Goal: Find specific page/section: Find specific page/section

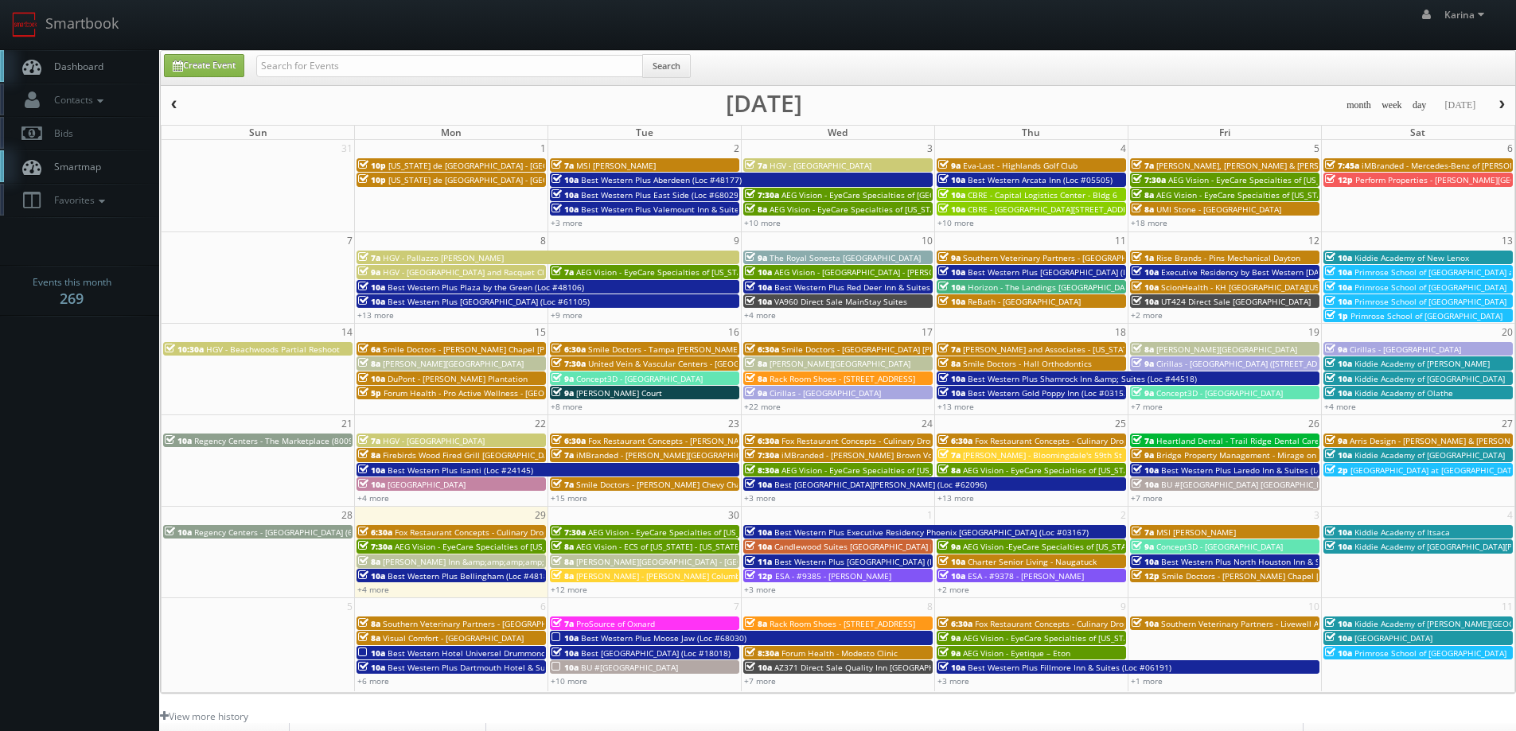
click at [73, 73] on link "Dashboard" at bounding box center [79, 66] width 159 height 33
click at [102, 62] on span "Dashboard" at bounding box center [74, 67] width 57 height 14
click at [81, 57] on link "Dashboard" at bounding box center [79, 66] width 159 height 33
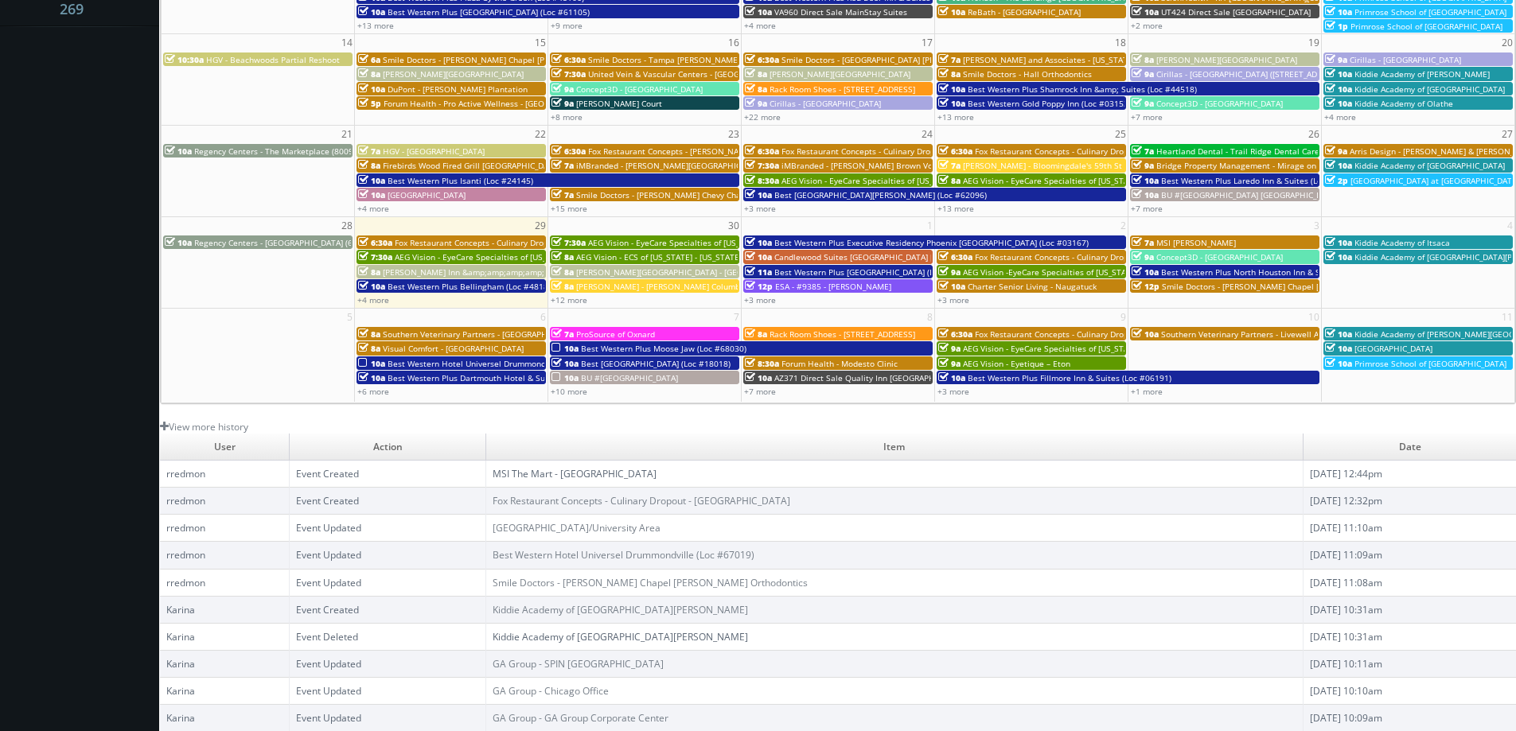
click at [566, 477] on link "MSI The Mart - [GEOGRAPHIC_DATA]" at bounding box center [575, 474] width 164 height 14
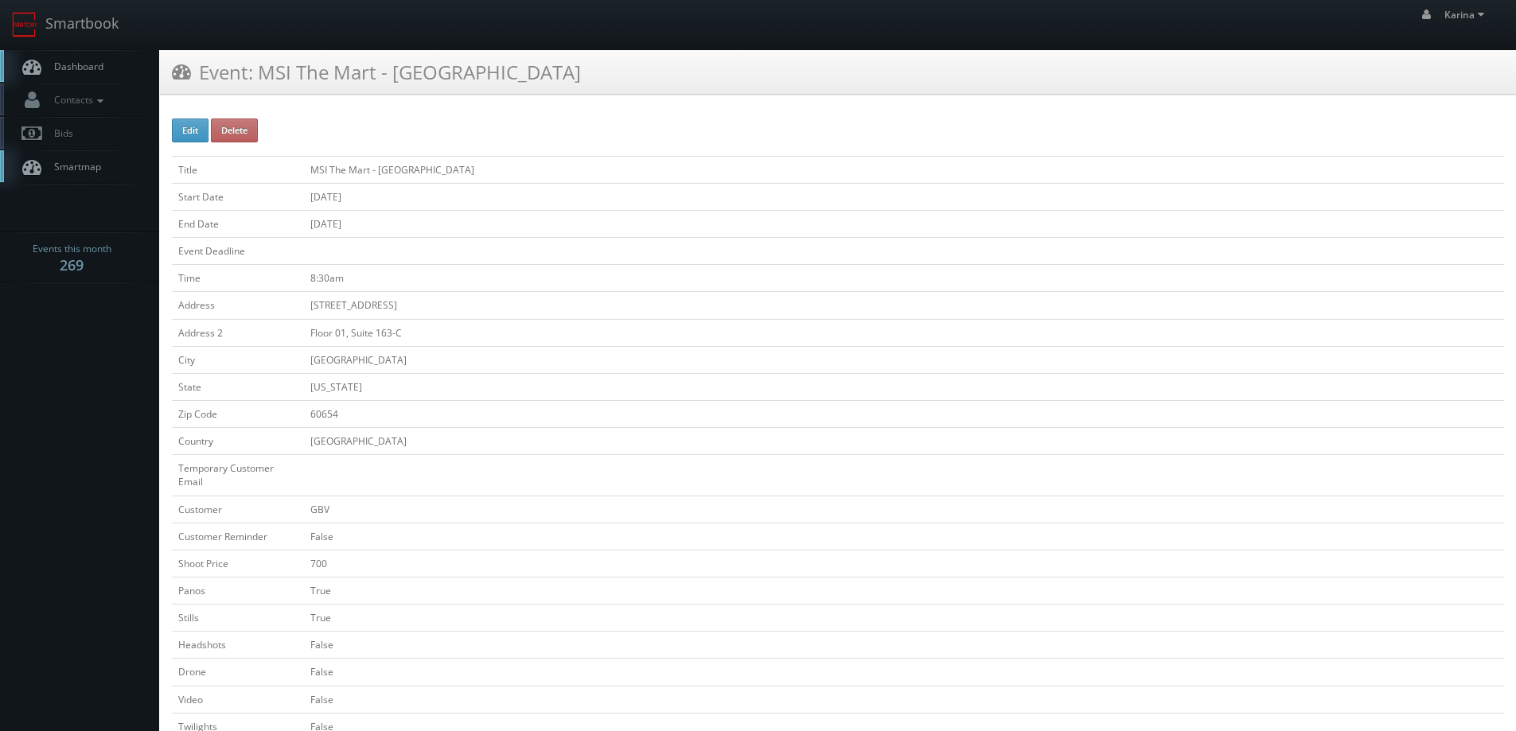
click at [115, 63] on link "Dashboard" at bounding box center [79, 66] width 159 height 33
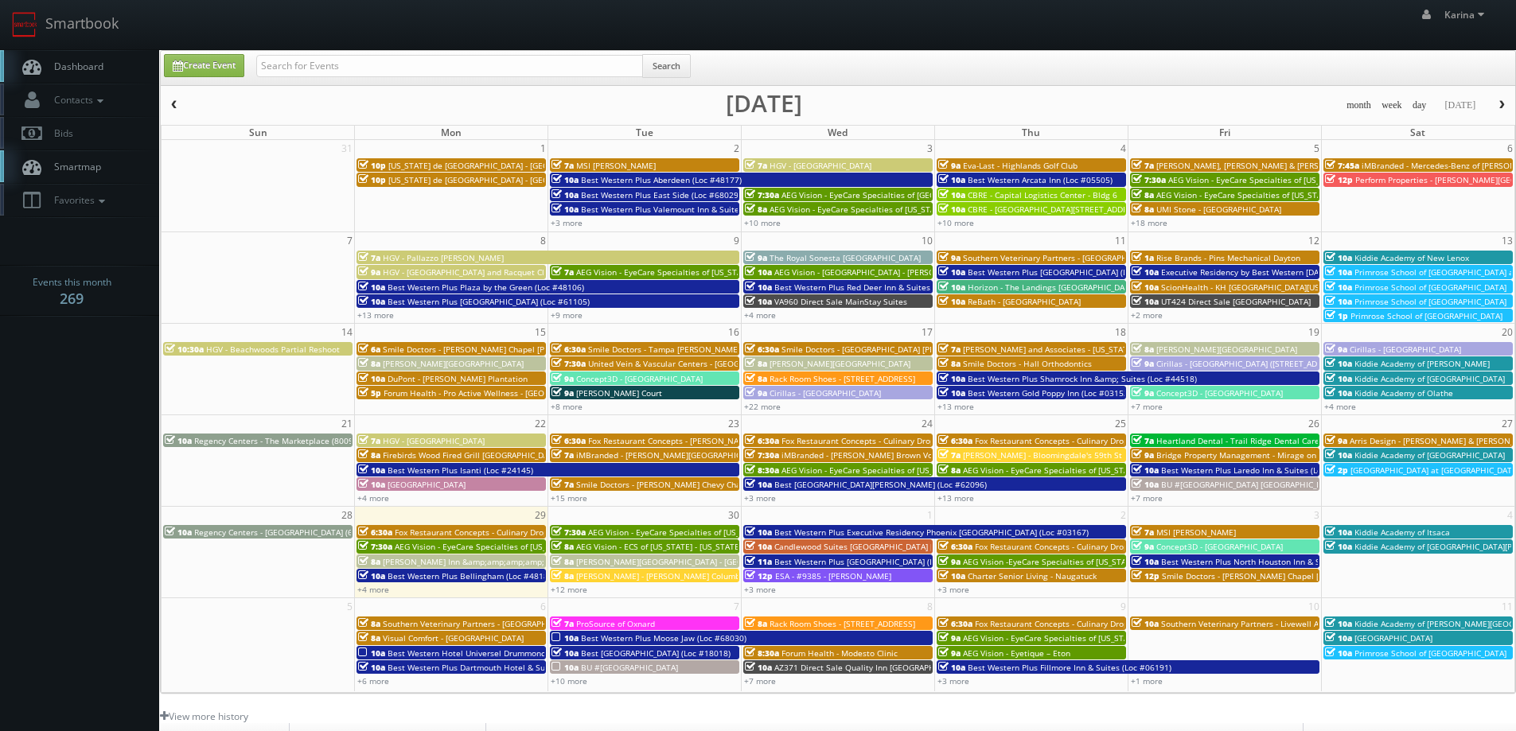
click at [91, 69] on span "Dashboard" at bounding box center [74, 67] width 57 height 14
click at [79, 72] on span "Dashboard" at bounding box center [74, 67] width 57 height 14
click at [107, 72] on link "Dashboard" at bounding box center [79, 66] width 159 height 33
click at [78, 66] on span "Dashboard" at bounding box center [74, 67] width 57 height 14
click at [563, 592] on link "+12 more" at bounding box center [569, 589] width 37 height 11
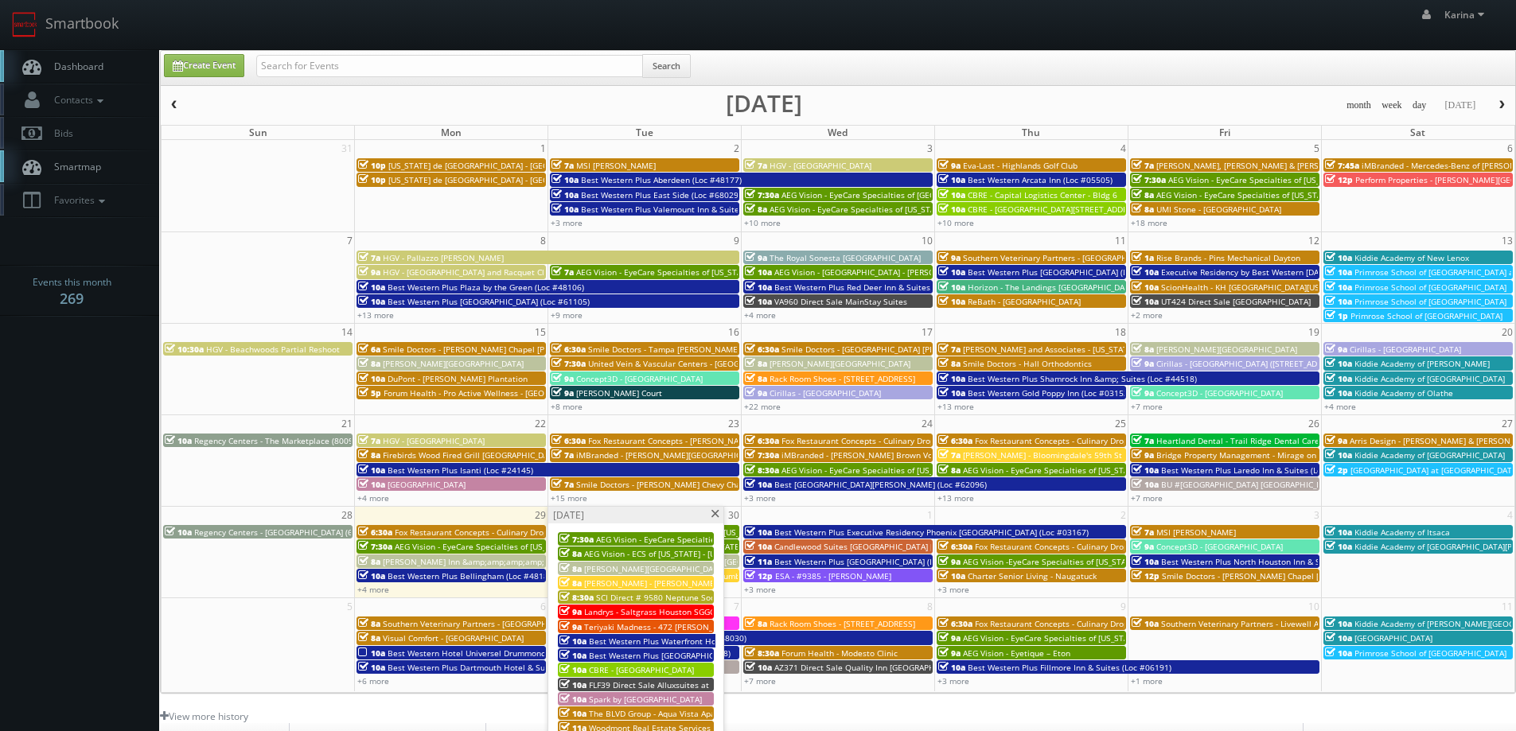
click at [622, 595] on span "SCI Direct # 9580 Neptune Society of [GEOGRAPHIC_DATA]" at bounding box center [707, 597] width 223 height 11
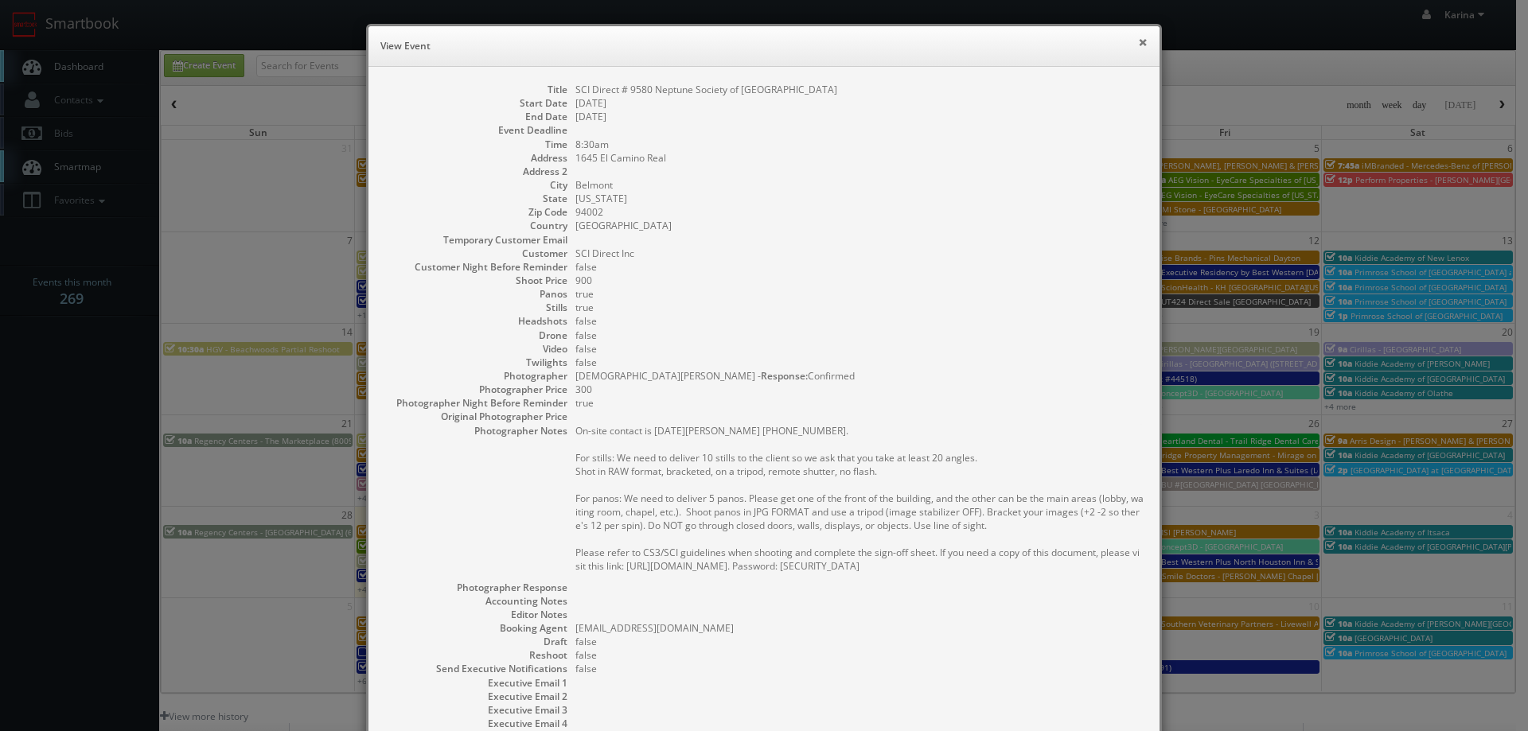
click at [1138, 38] on button "×" at bounding box center [1143, 42] width 10 height 11
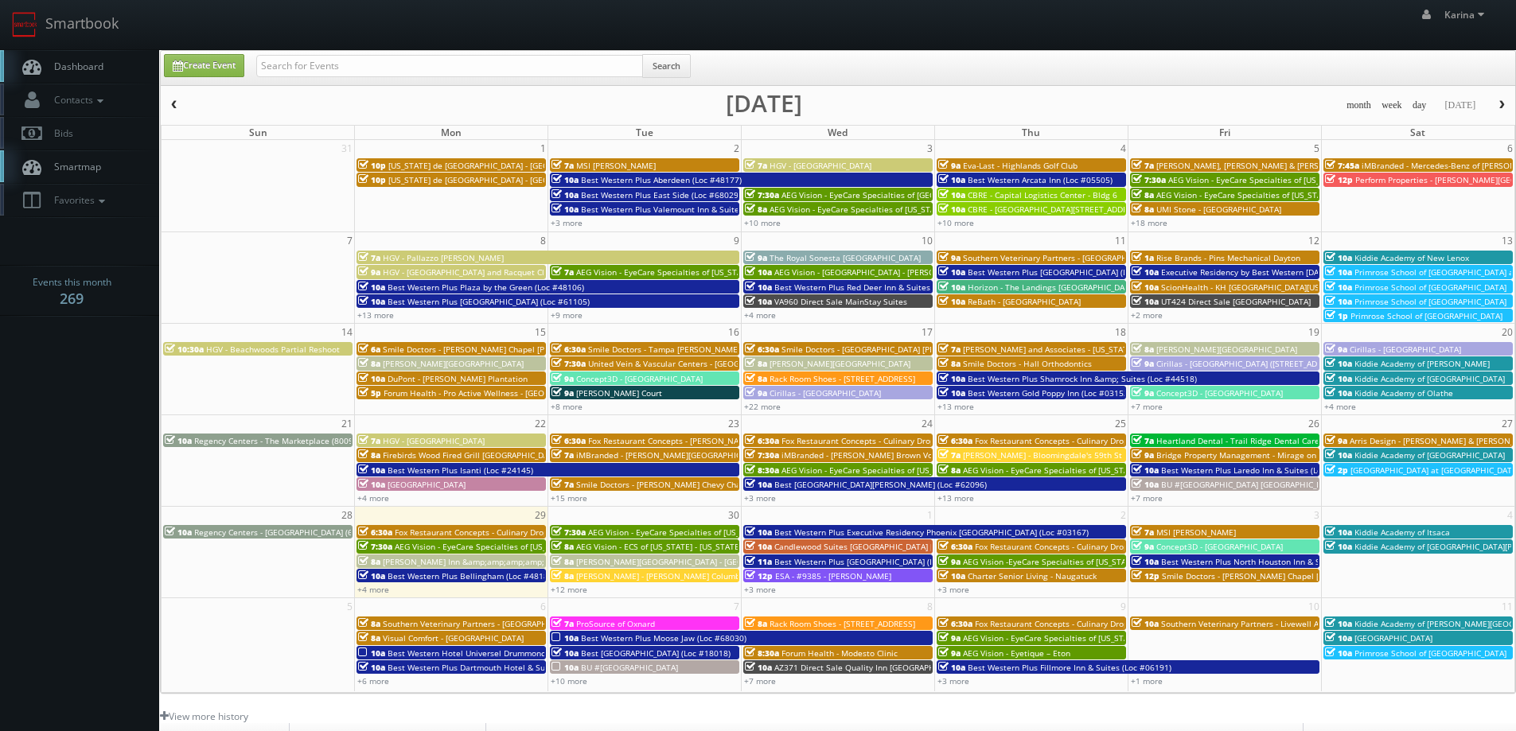
click at [60, 61] on span "Dashboard" at bounding box center [74, 67] width 57 height 14
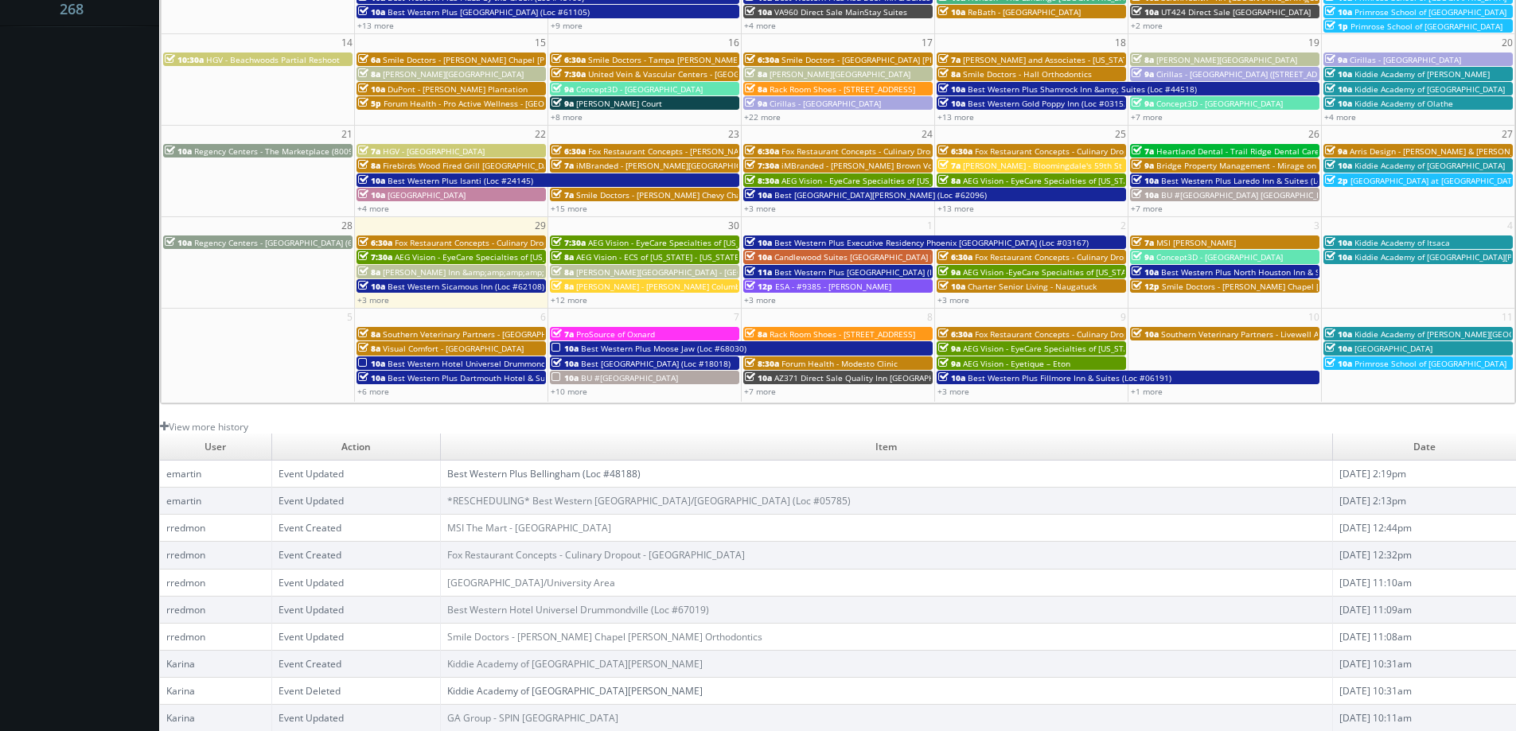
scroll to position [51, 0]
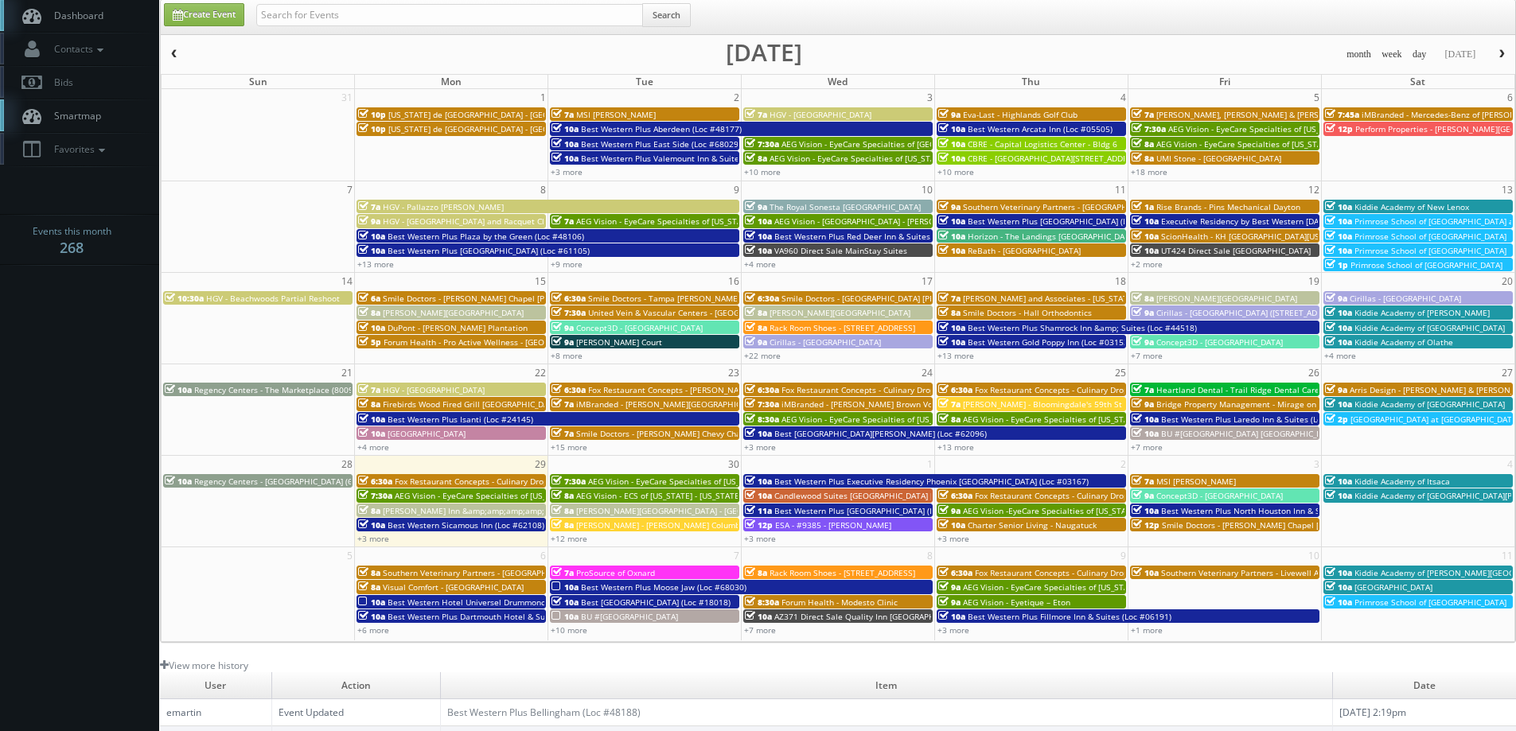
click at [1496, 60] on button "button" at bounding box center [1501, 55] width 27 height 20
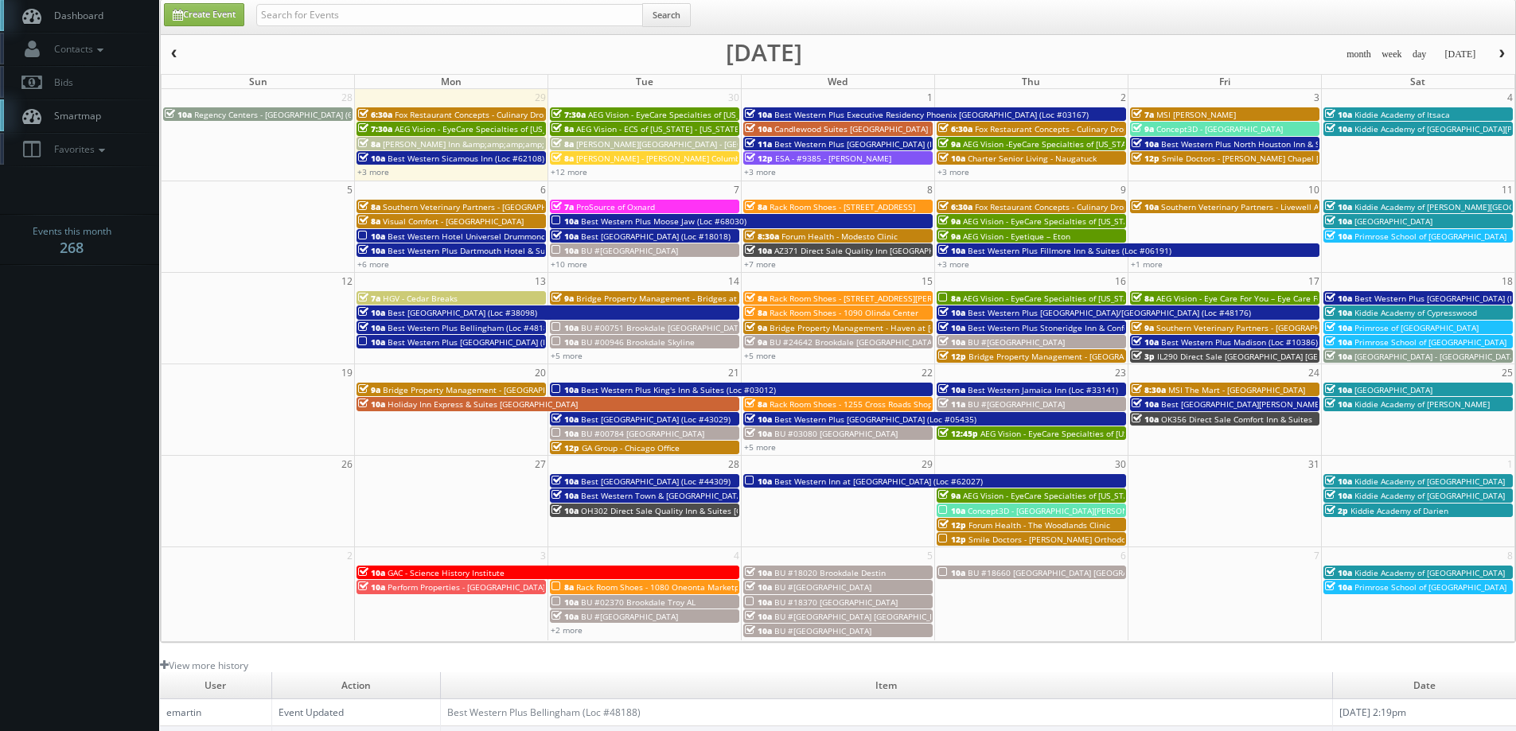
scroll to position [0, 0]
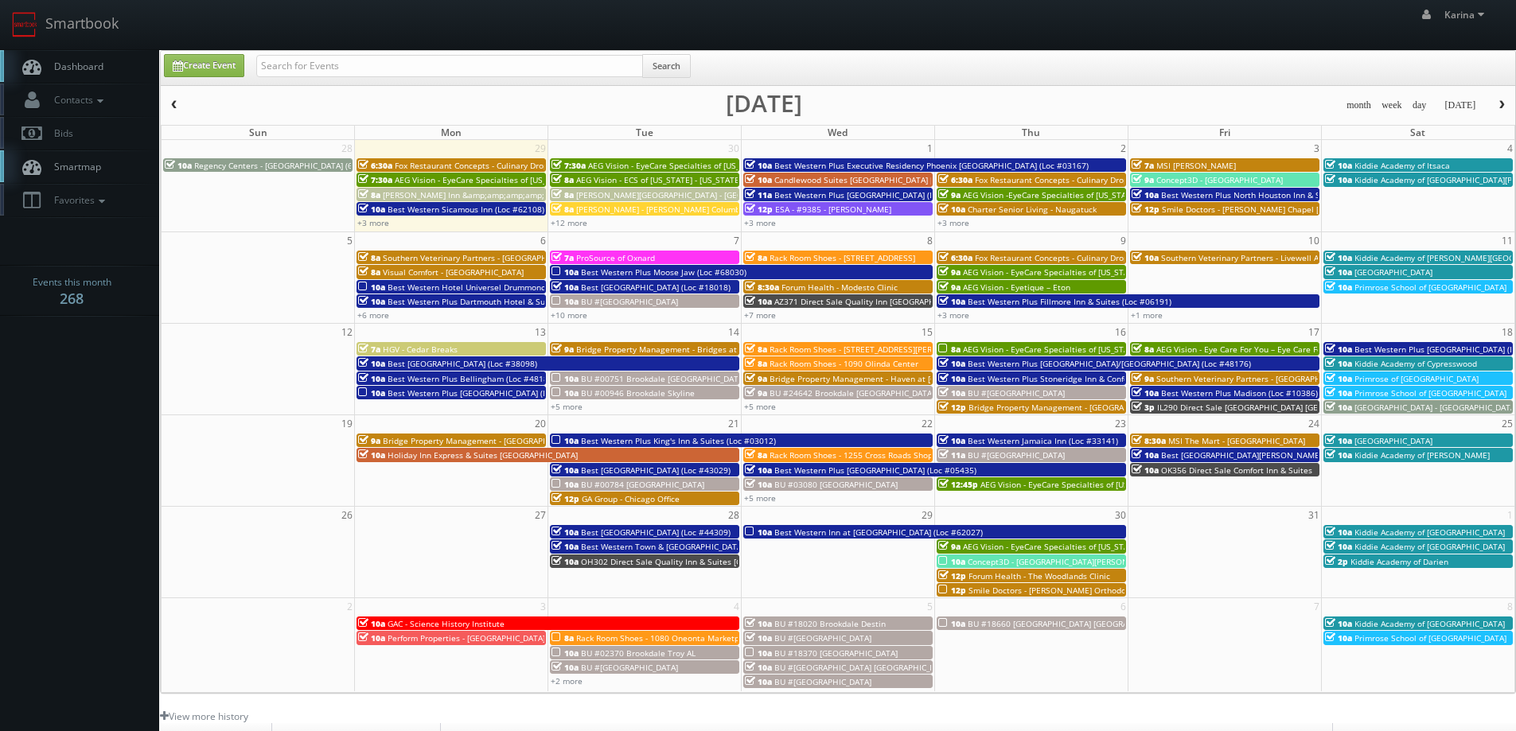
click at [173, 101] on span "button" at bounding box center [174, 105] width 11 height 10
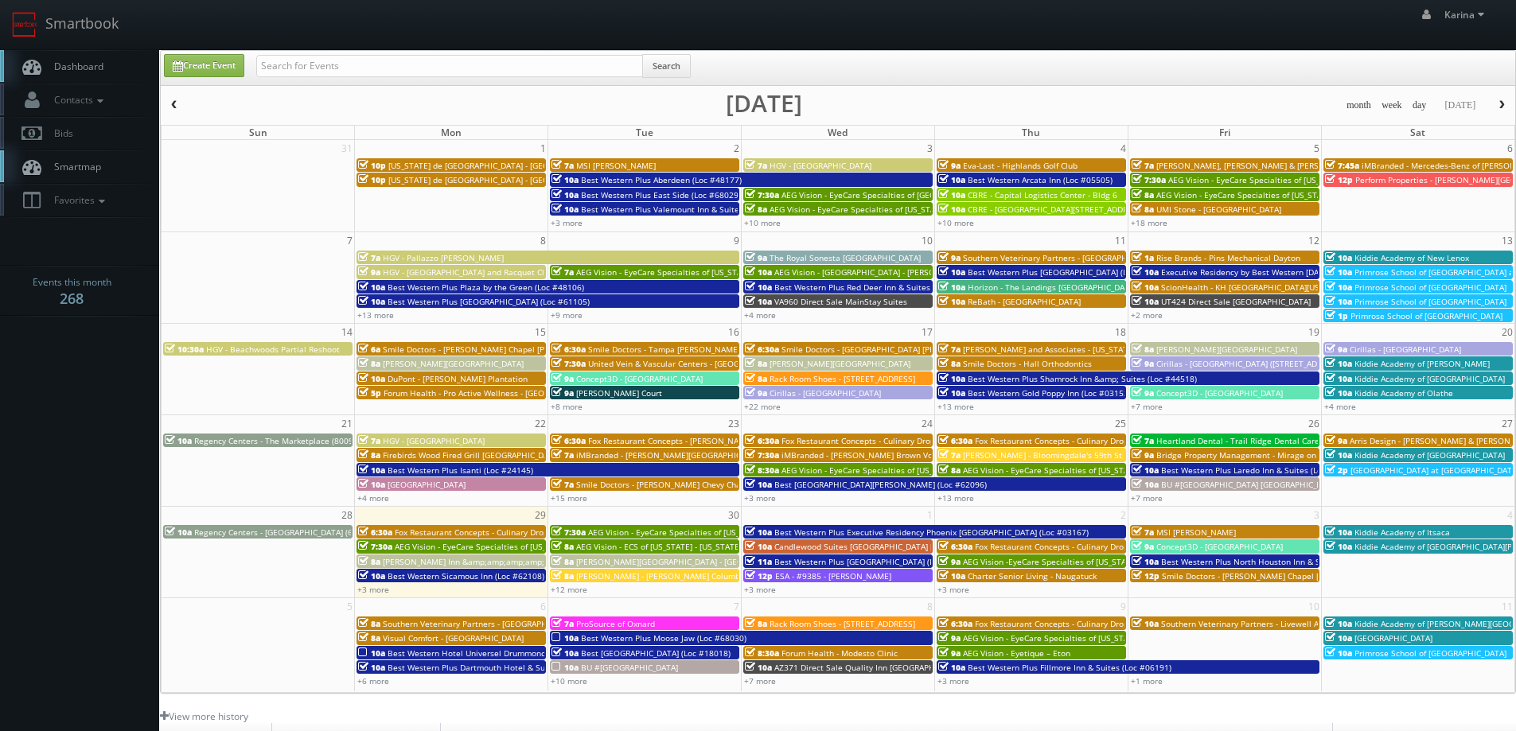
click at [1405, 443] on span "Arris Design - [PERSON_NAME] & [PERSON_NAME]" at bounding box center [1444, 440] width 189 height 11
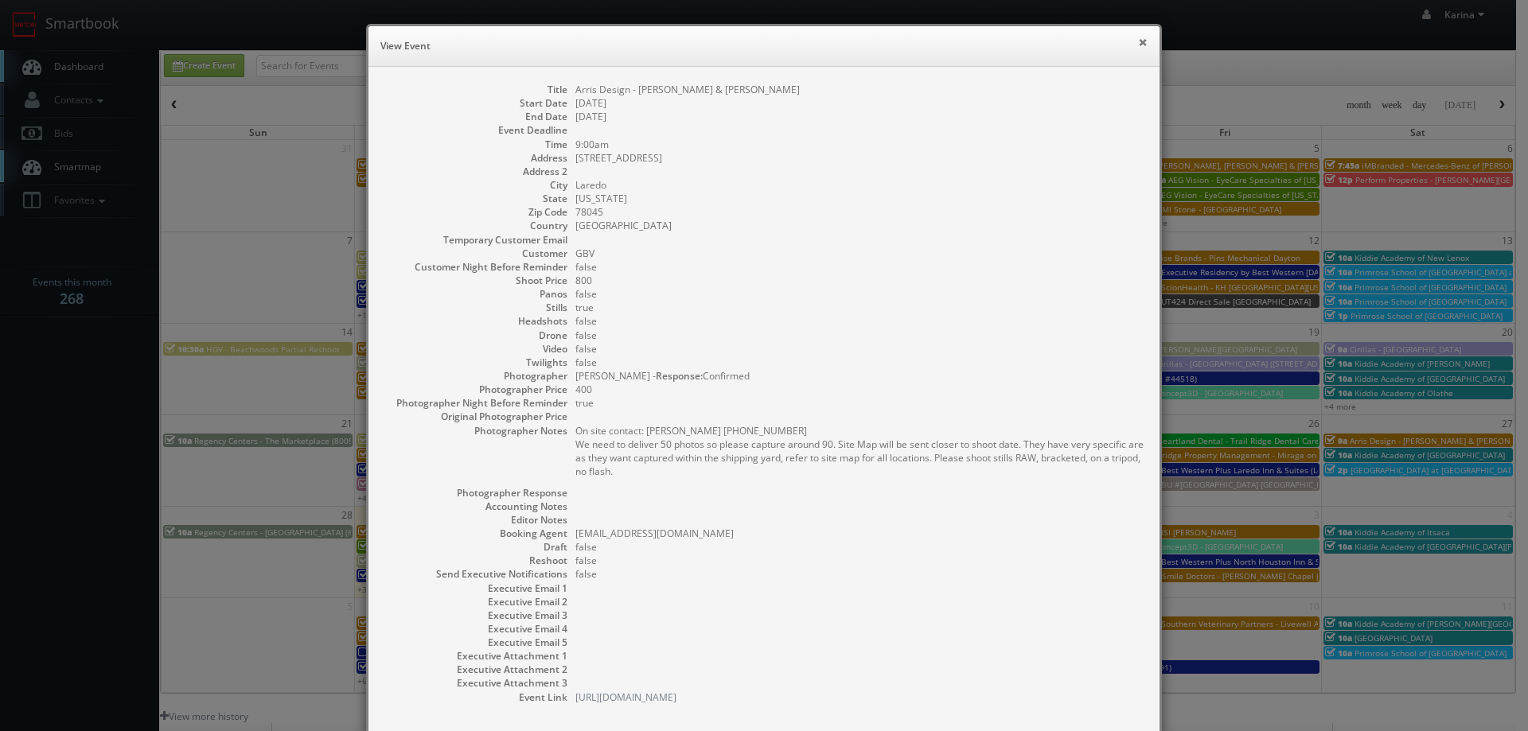
click at [1138, 40] on button "×" at bounding box center [1143, 42] width 10 height 11
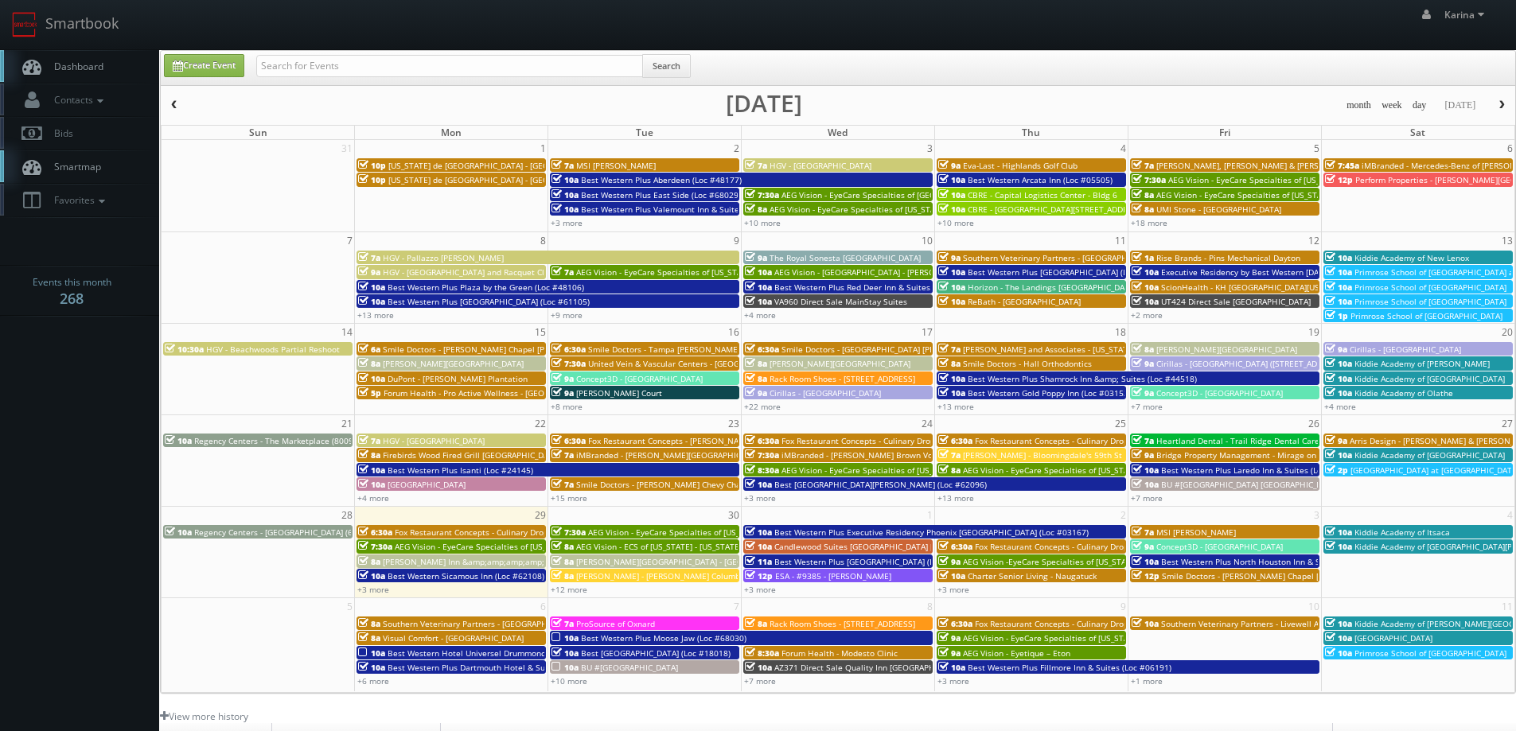
click at [68, 66] on span "Dashboard" at bounding box center [74, 67] width 57 height 14
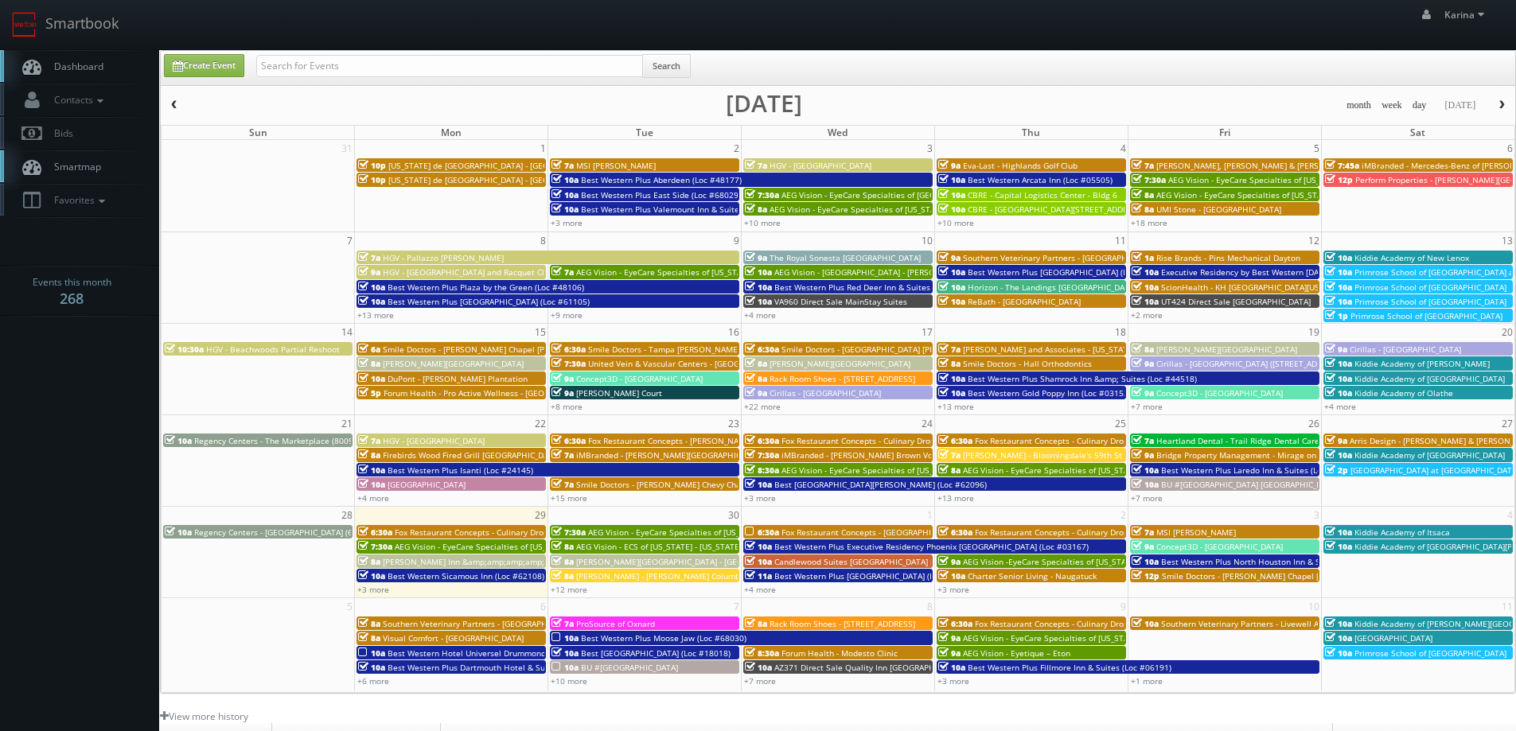
click at [1229, 471] on span "Best Western Plus Laredo Inn & Suites (Loc #44702)" at bounding box center [1260, 470] width 199 height 11
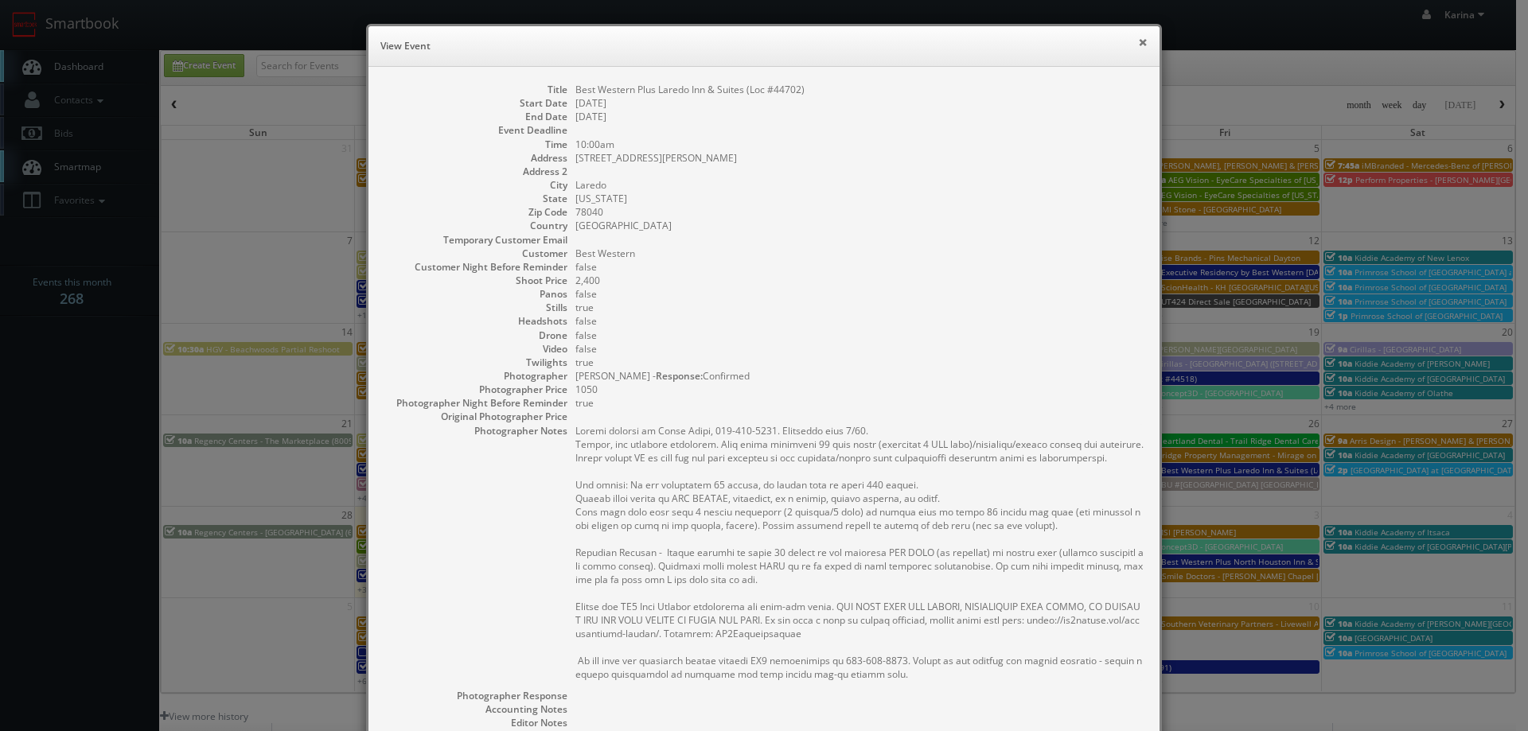
click at [1140, 40] on button "×" at bounding box center [1143, 42] width 10 height 11
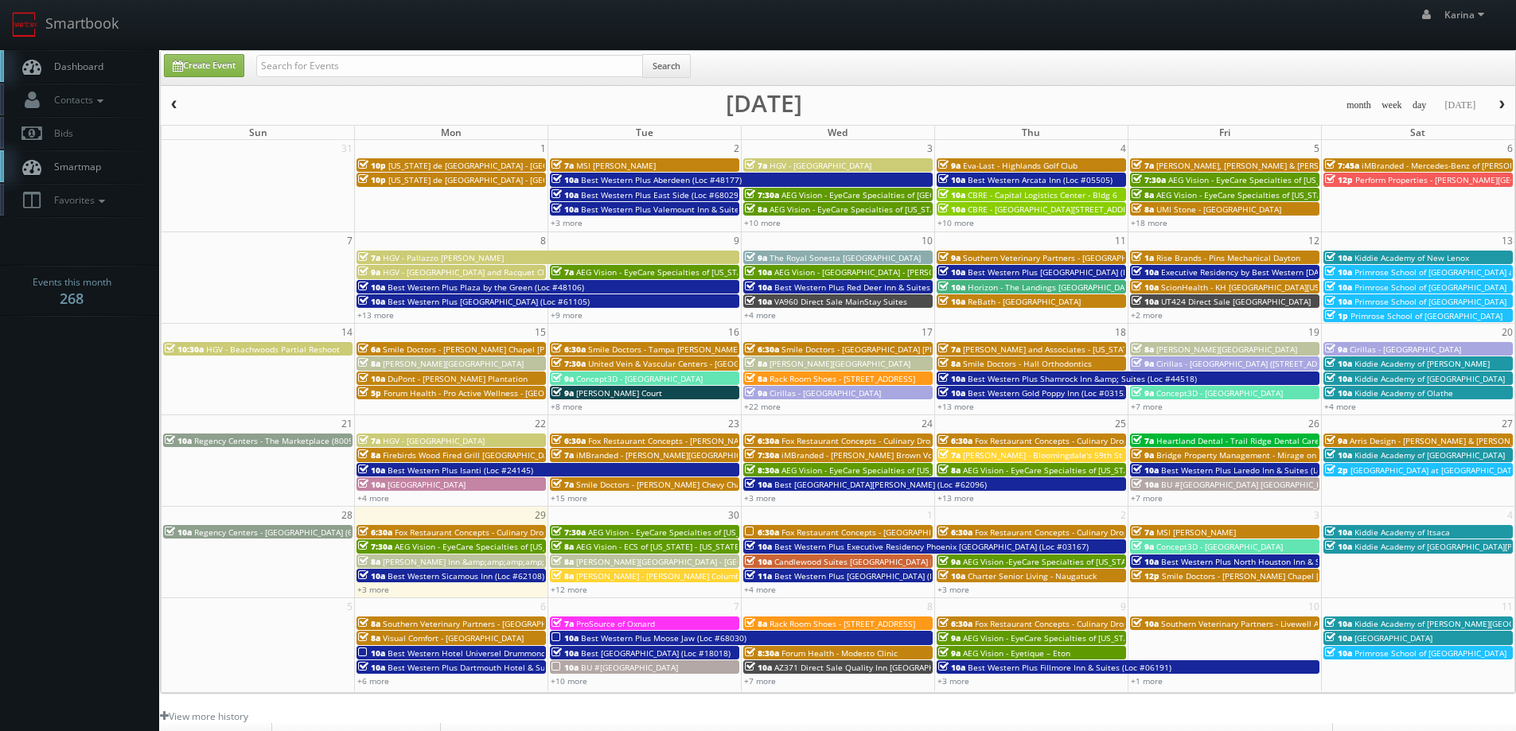
click at [131, 464] on body "Smartbook Toggle Side Navigation Toggle Top Navigation Karina Karina Profile Lo…" at bounding box center [758, 510] width 1516 height 1021
click at [86, 64] on span "Dashboard" at bounding box center [74, 67] width 57 height 14
click at [60, 69] on span "Dashboard" at bounding box center [74, 67] width 57 height 14
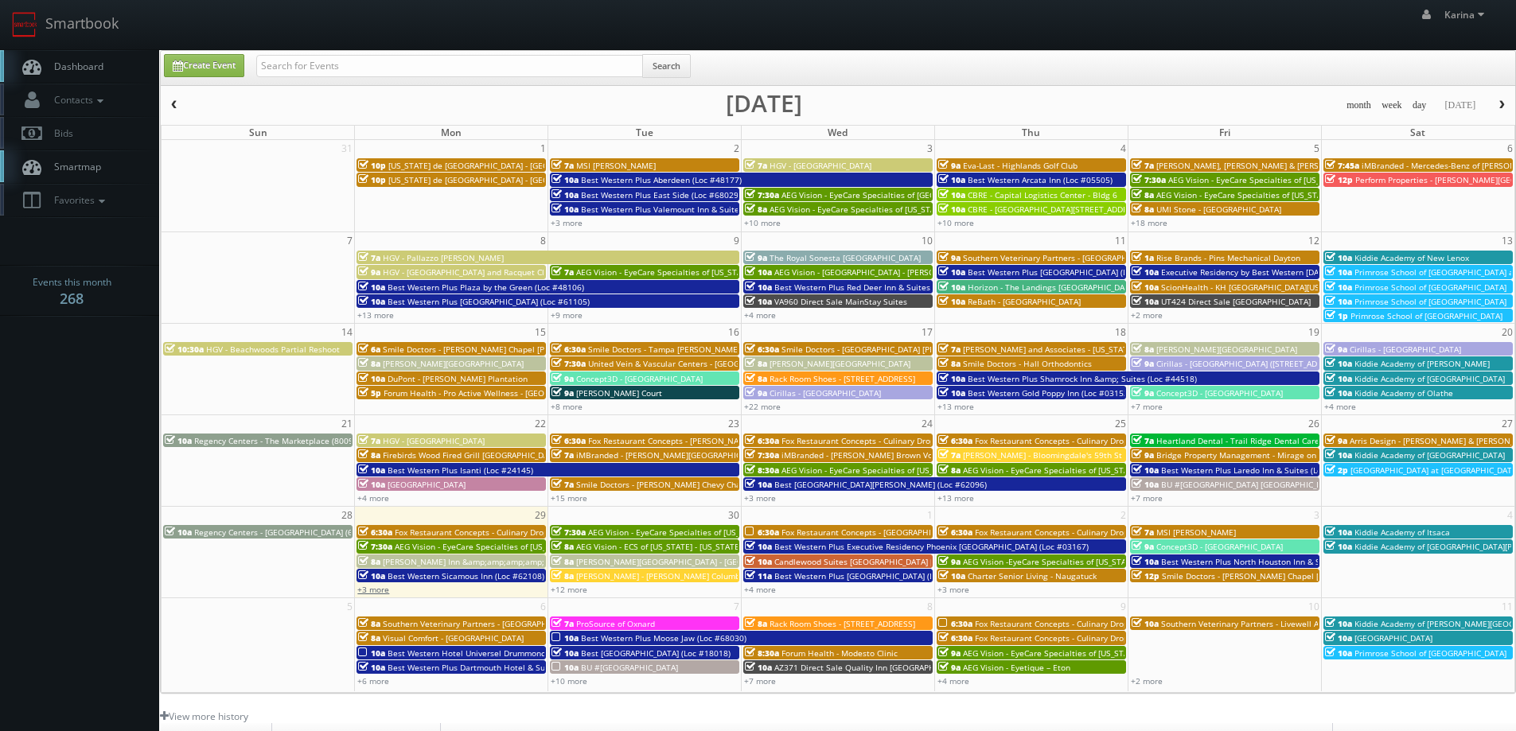
click at [378, 590] on link "+3 more" at bounding box center [373, 589] width 32 height 11
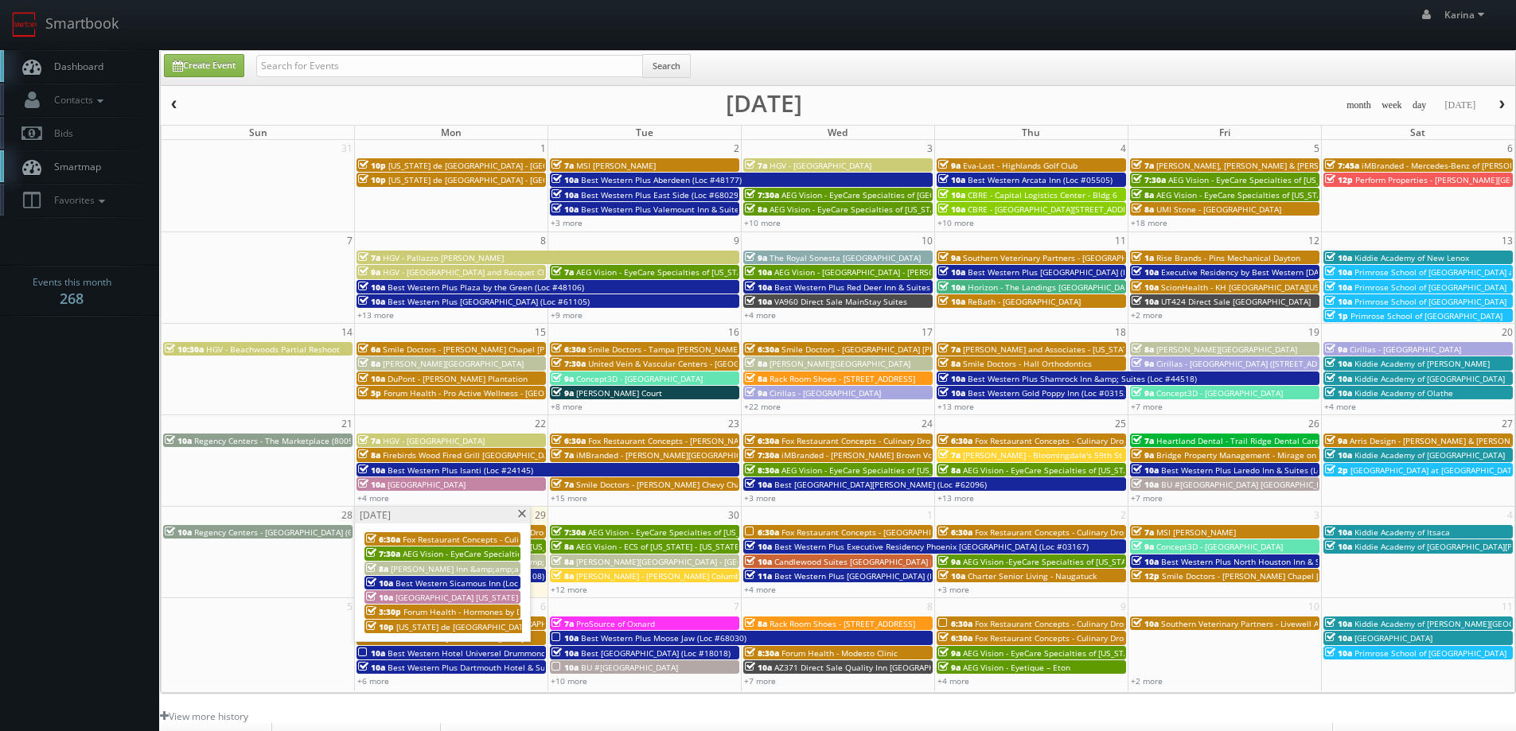
click at [519, 516] on span at bounding box center [521, 514] width 10 height 9
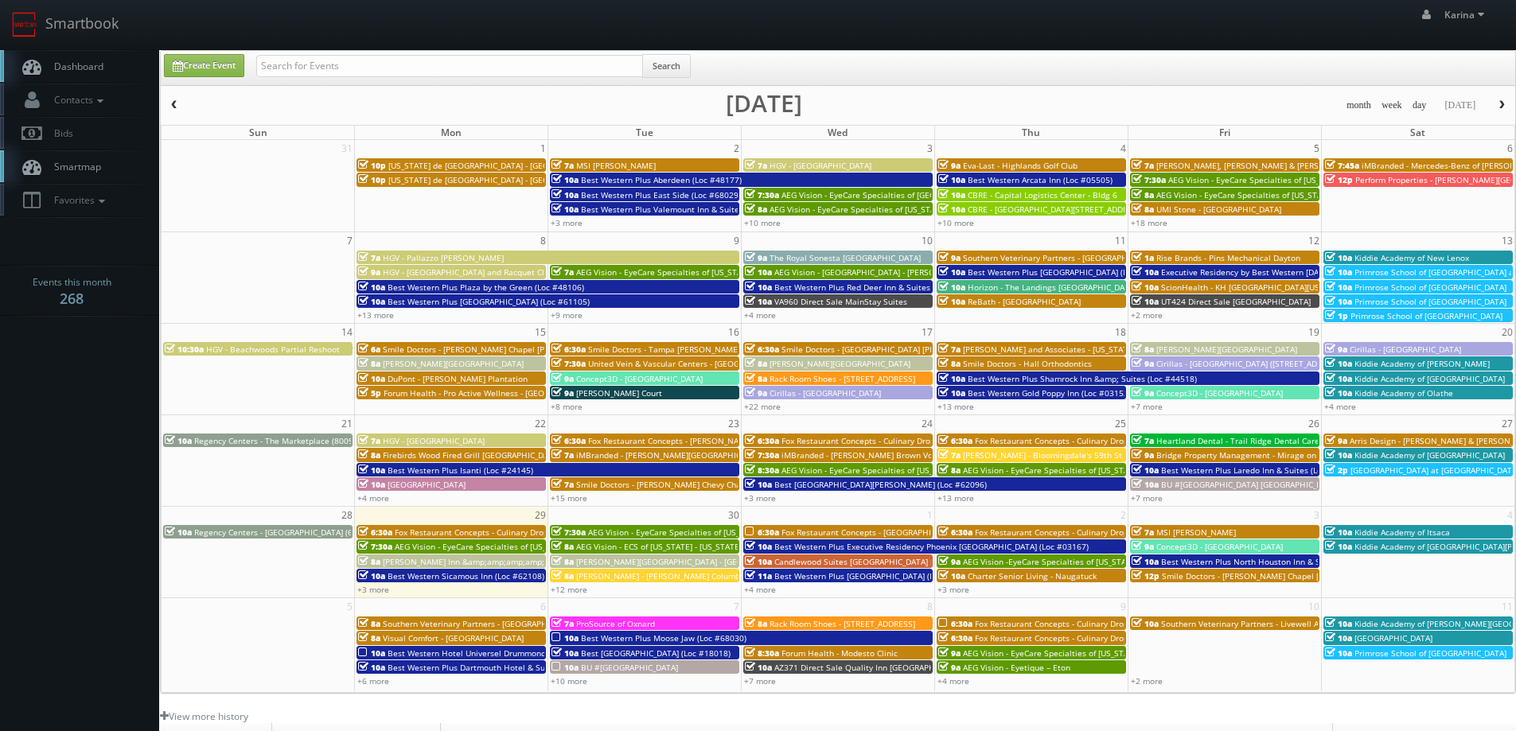
click at [96, 74] on link "Dashboard" at bounding box center [79, 66] width 159 height 33
click at [91, 64] on span "Dashboard" at bounding box center [74, 67] width 57 height 14
click at [110, 69] on link "Dashboard" at bounding box center [79, 66] width 159 height 33
click at [103, 360] on body "Smartbook Toggle Side Navigation Toggle Top Navigation [PERSON_NAME] [PERSON_NA…" at bounding box center [758, 510] width 1516 height 1021
click at [95, 70] on span "Dashboard" at bounding box center [74, 67] width 57 height 14
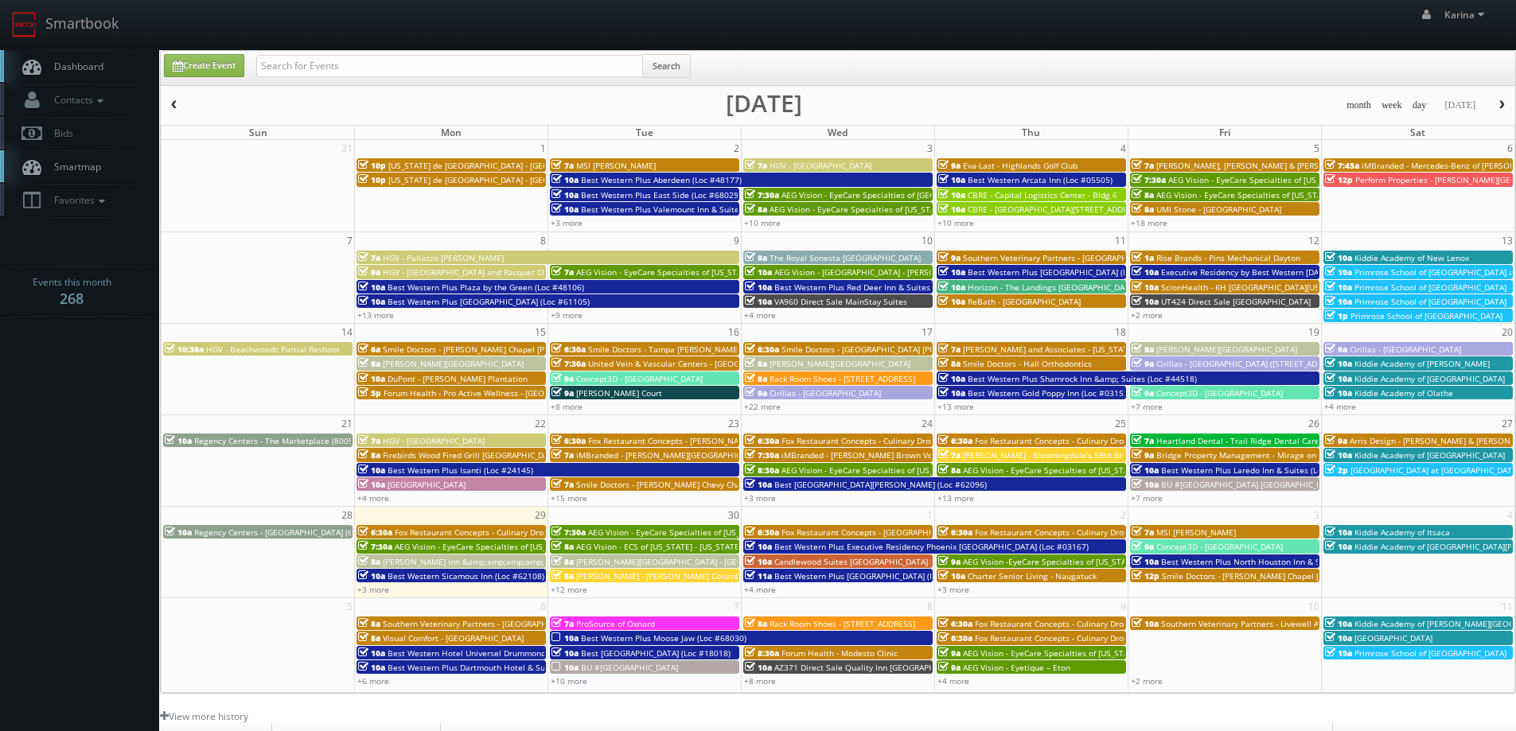
click at [90, 70] on span "Dashboard" at bounding box center [74, 67] width 57 height 14
click at [99, 408] on body "Smartbook Toggle Side Navigation Toggle Top Navigation Karina Karina Profile Lo…" at bounding box center [758, 510] width 1516 height 1021
click at [88, 404] on body "Smartbook Toggle Side Navigation Toggle Top Navigation Karina Karina Profile Lo…" at bounding box center [758, 510] width 1516 height 1021
click at [132, 397] on body "Smartbook Toggle Side Navigation Toggle Top Navigation Karina Karina Profile Lo…" at bounding box center [758, 510] width 1516 height 1021
click at [138, 458] on body "Smartbook Toggle Side Navigation Toggle Top Navigation Karina Karina Profile Lo…" at bounding box center [758, 510] width 1516 height 1021
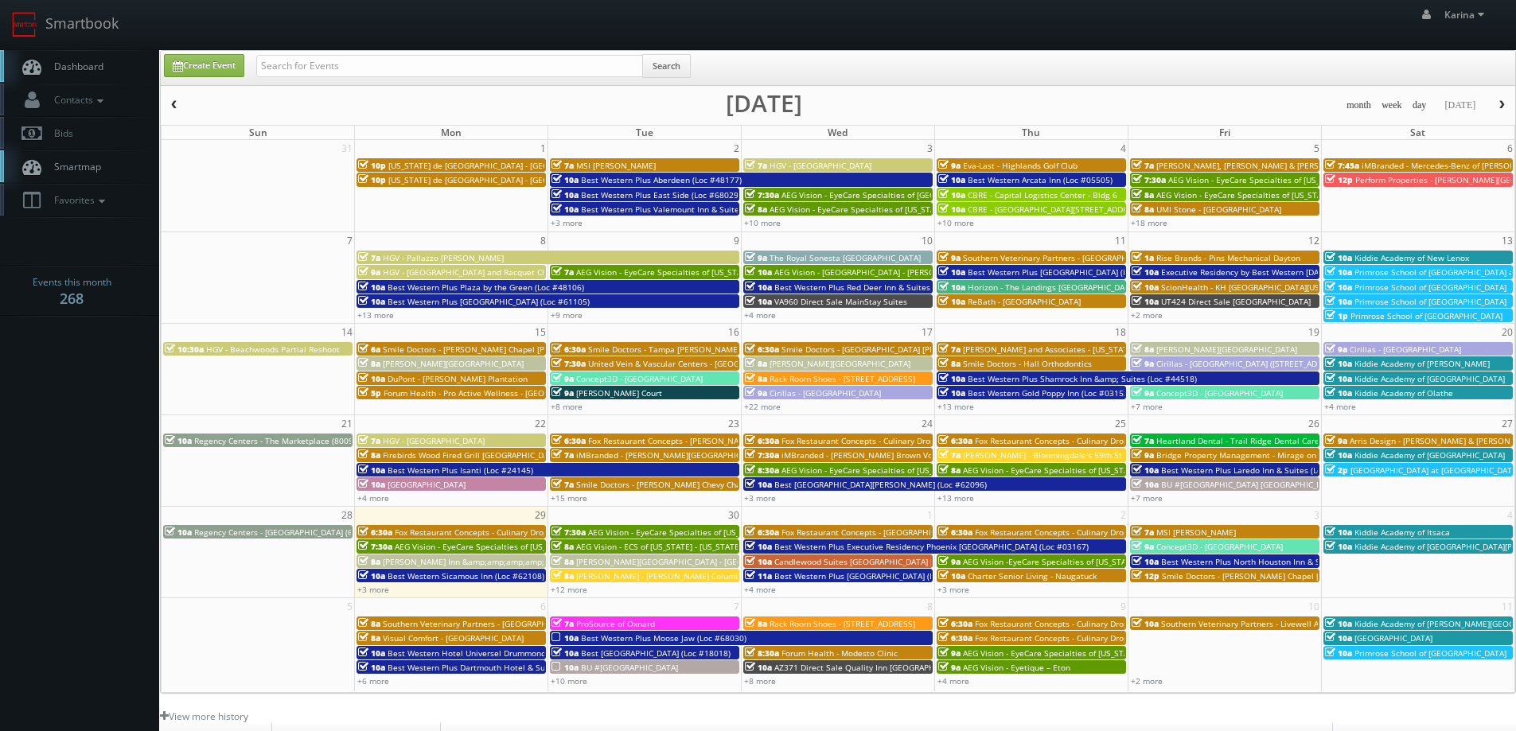
click at [116, 428] on body "Smartbook Toggle Side Navigation Toggle Top Navigation Karina Karina Profile Lo…" at bounding box center [758, 510] width 1516 height 1021
click at [570, 591] on link "+12 more" at bounding box center [569, 589] width 37 height 11
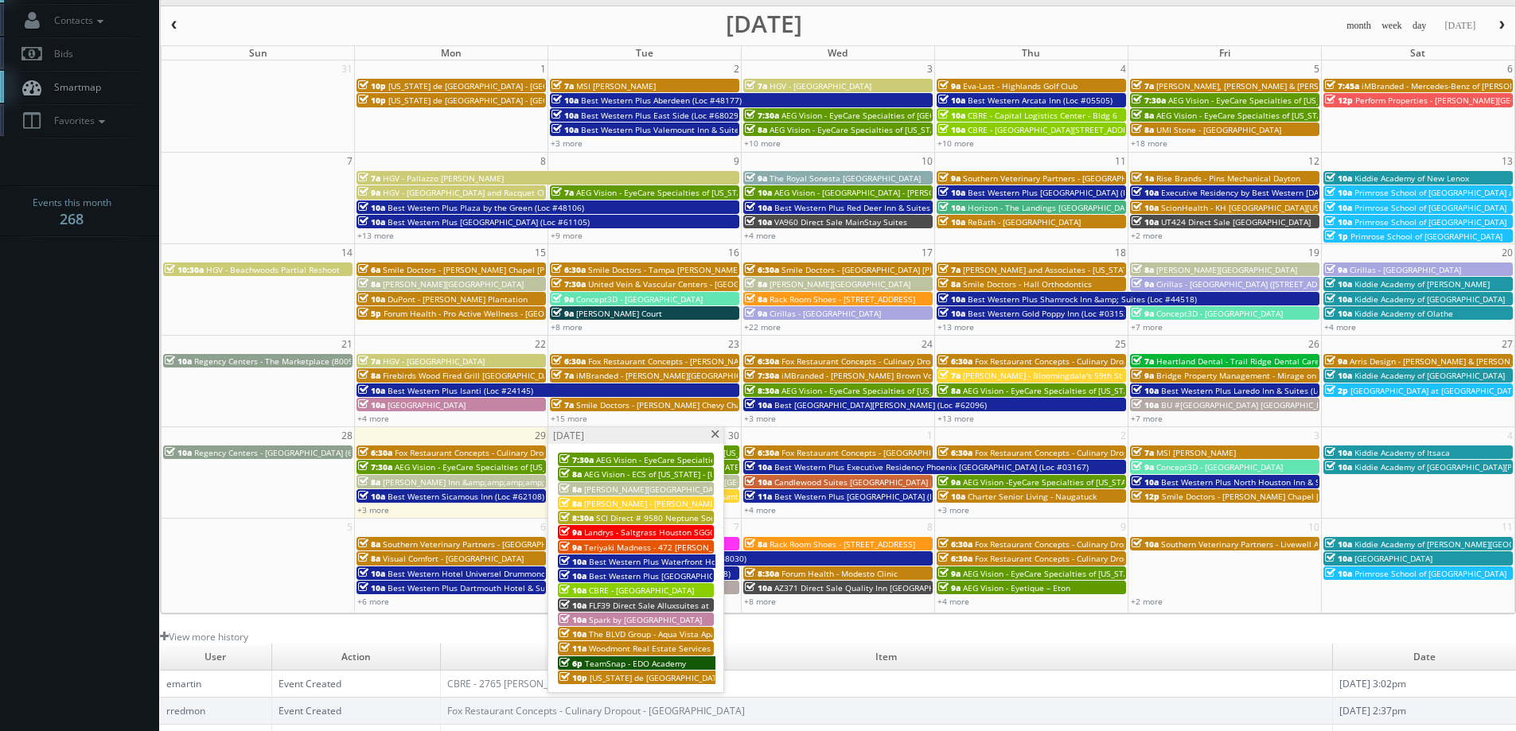
scroll to position [159, 0]
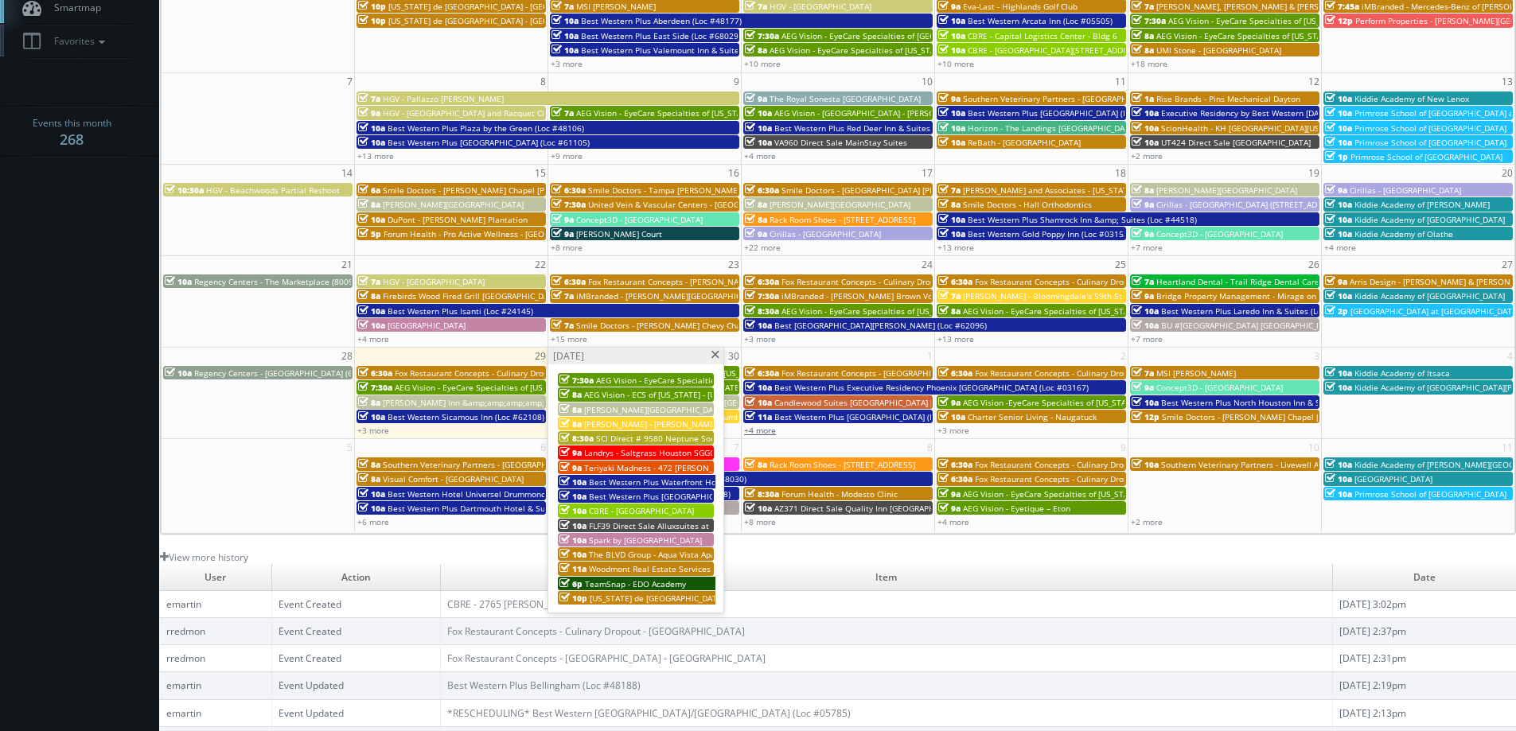
click at [759, 430] on link "+4 more" at bounding box center [760, 430] width 32 height 11
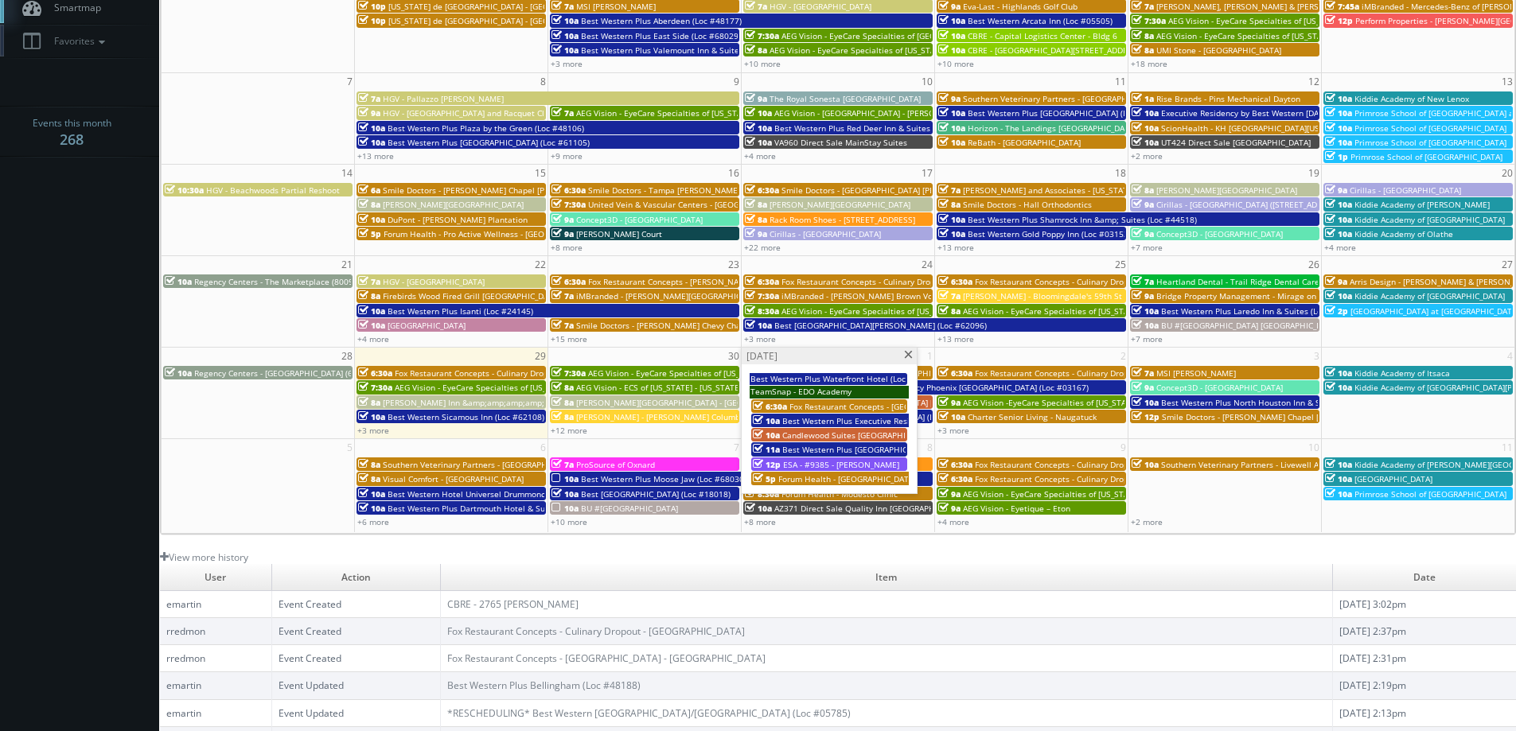
click at [906, 354] on span at bounding box center [908, 355] width 10 height 9
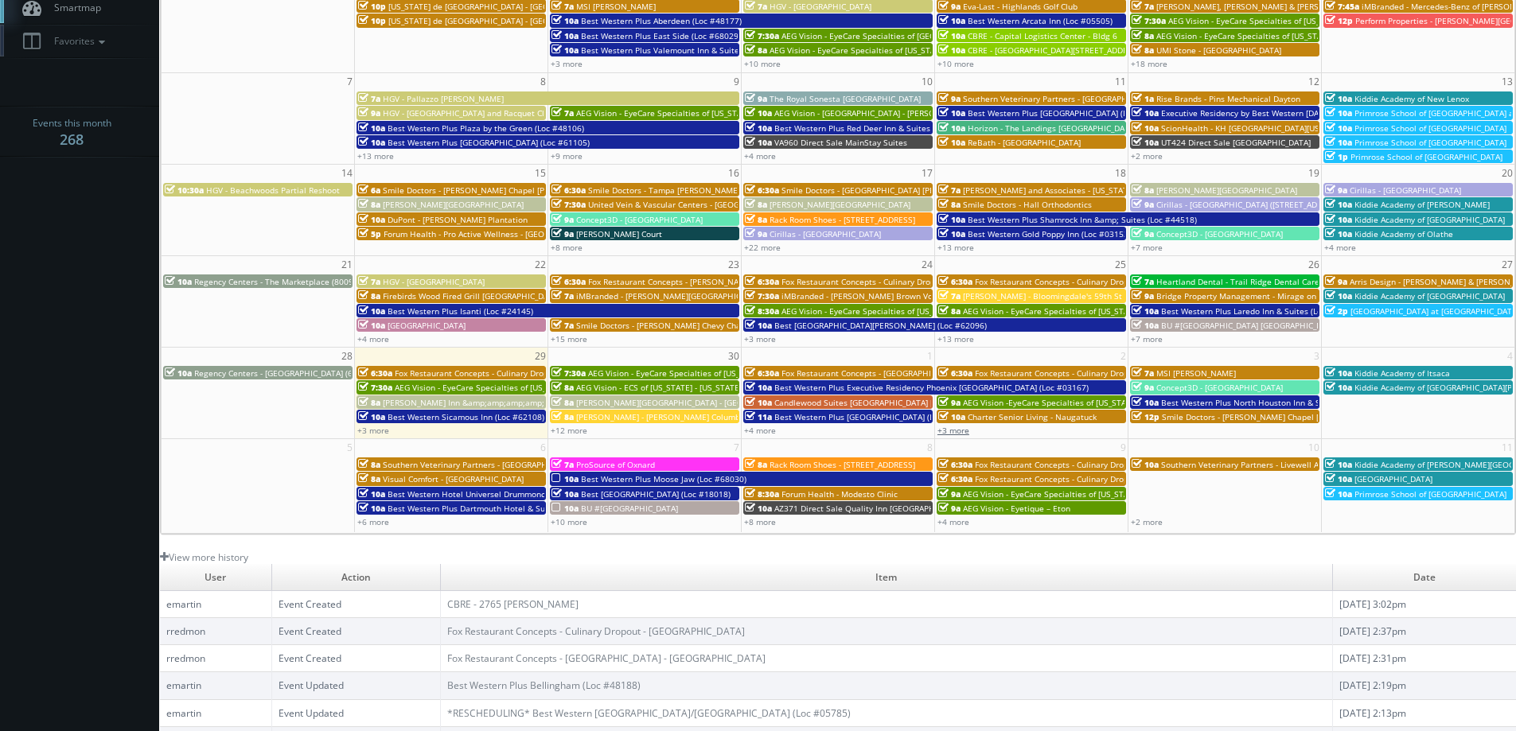
click at [962, 427] on link "+3 more" at bounding box center [953, 430] width 32 height 11
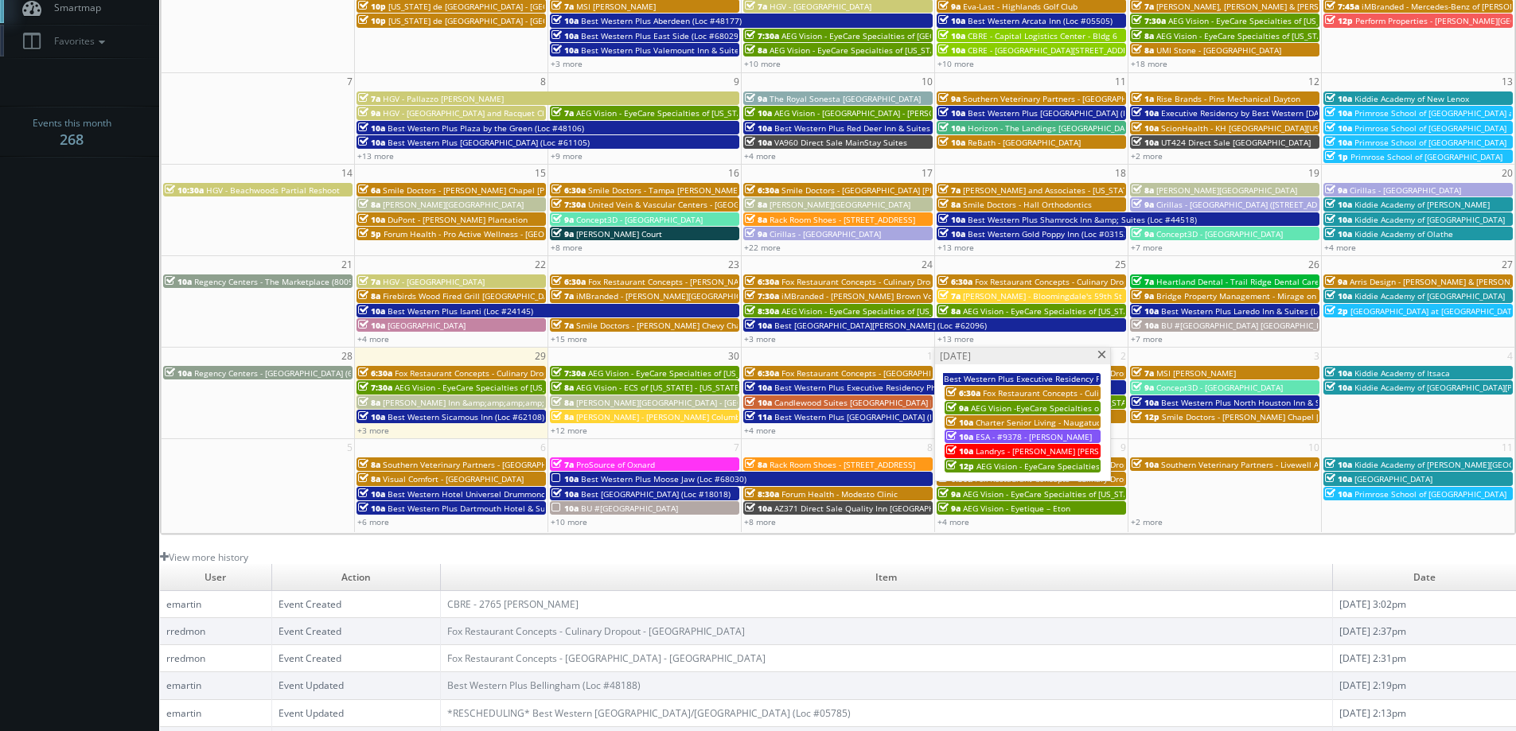
click at [1097, 356] on span at bounding box center [1102, 355] width 10 height 9
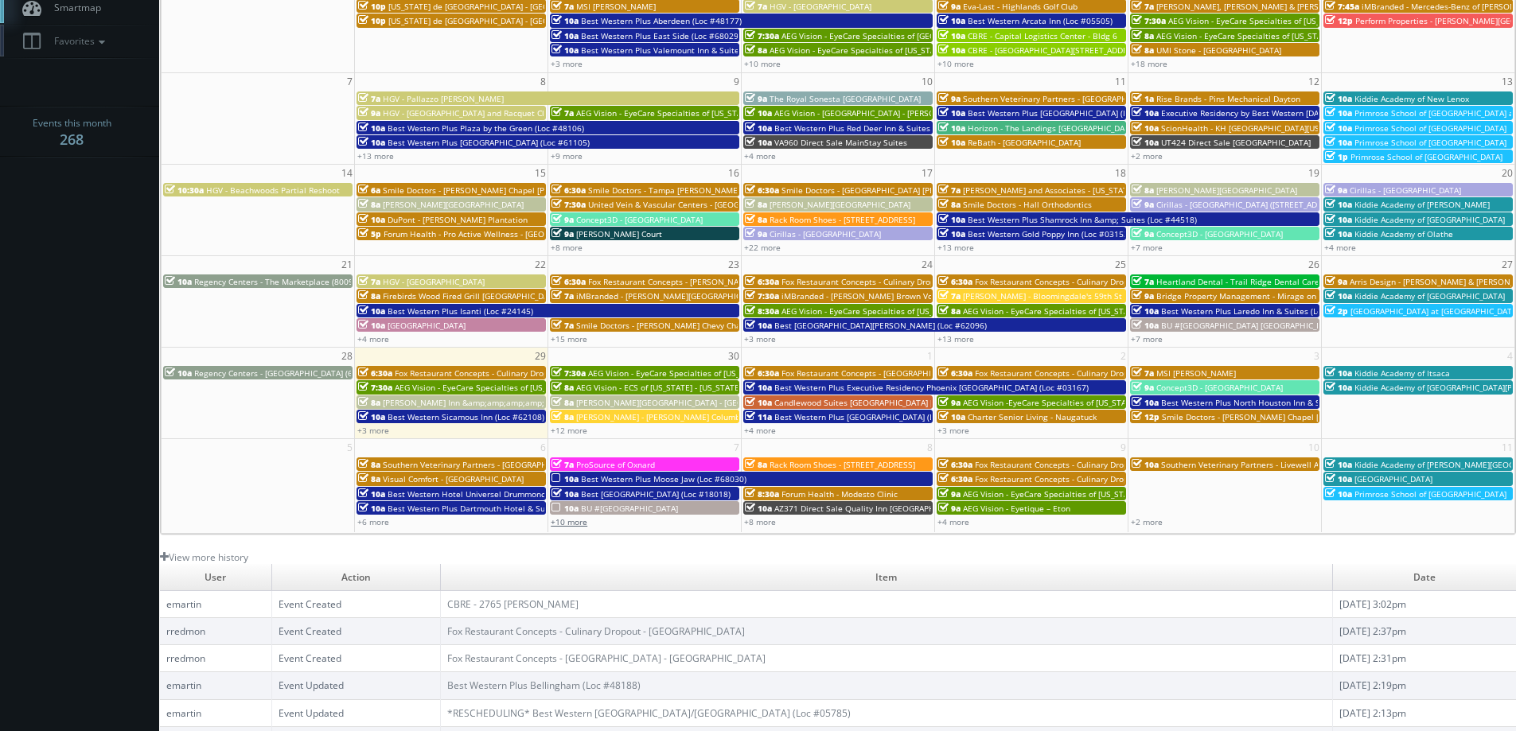
click at [563, 525] on link "+10 more" at bounding box center [569, 521] width 37 height 11
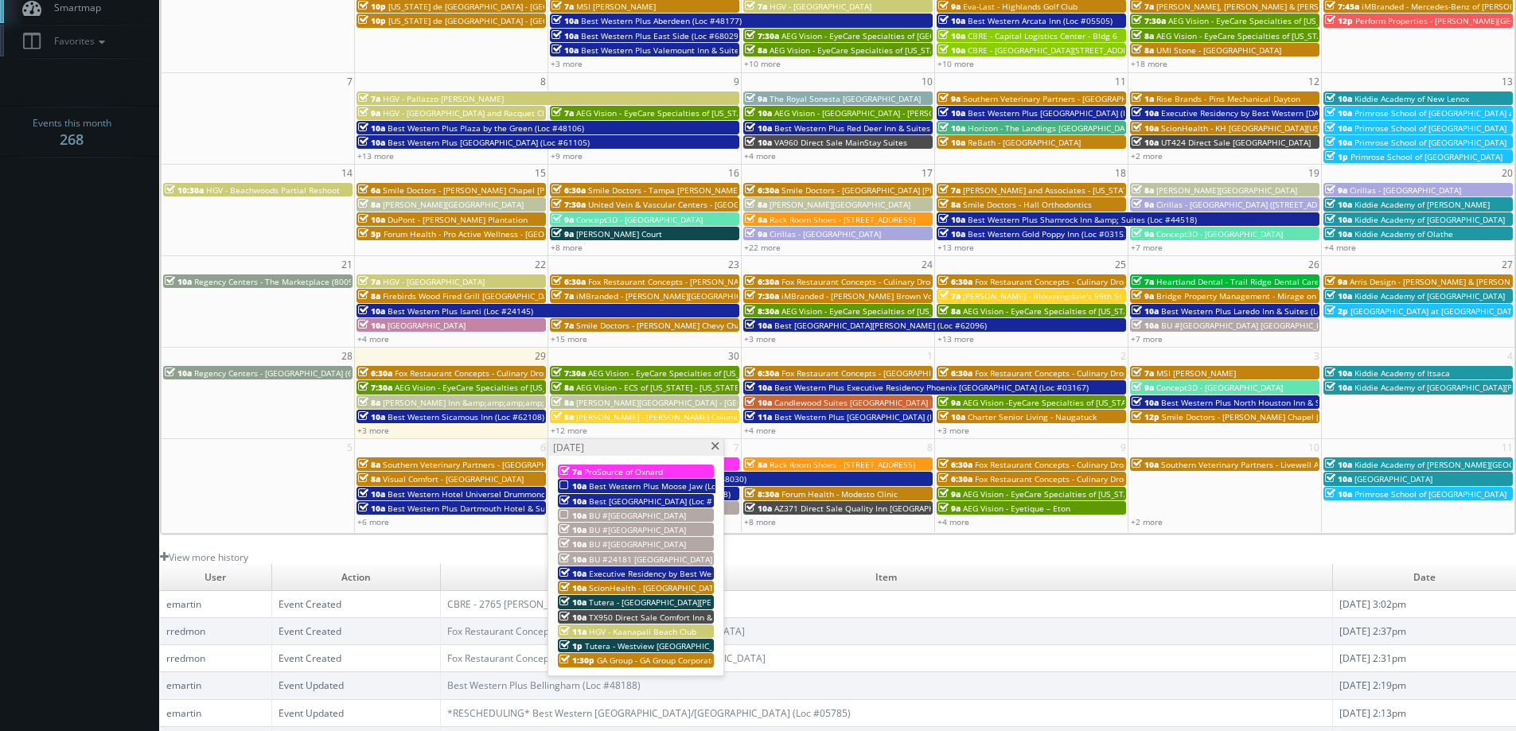
click at [713, 449] on span at bounding box center [715, 446] width 10 height 9
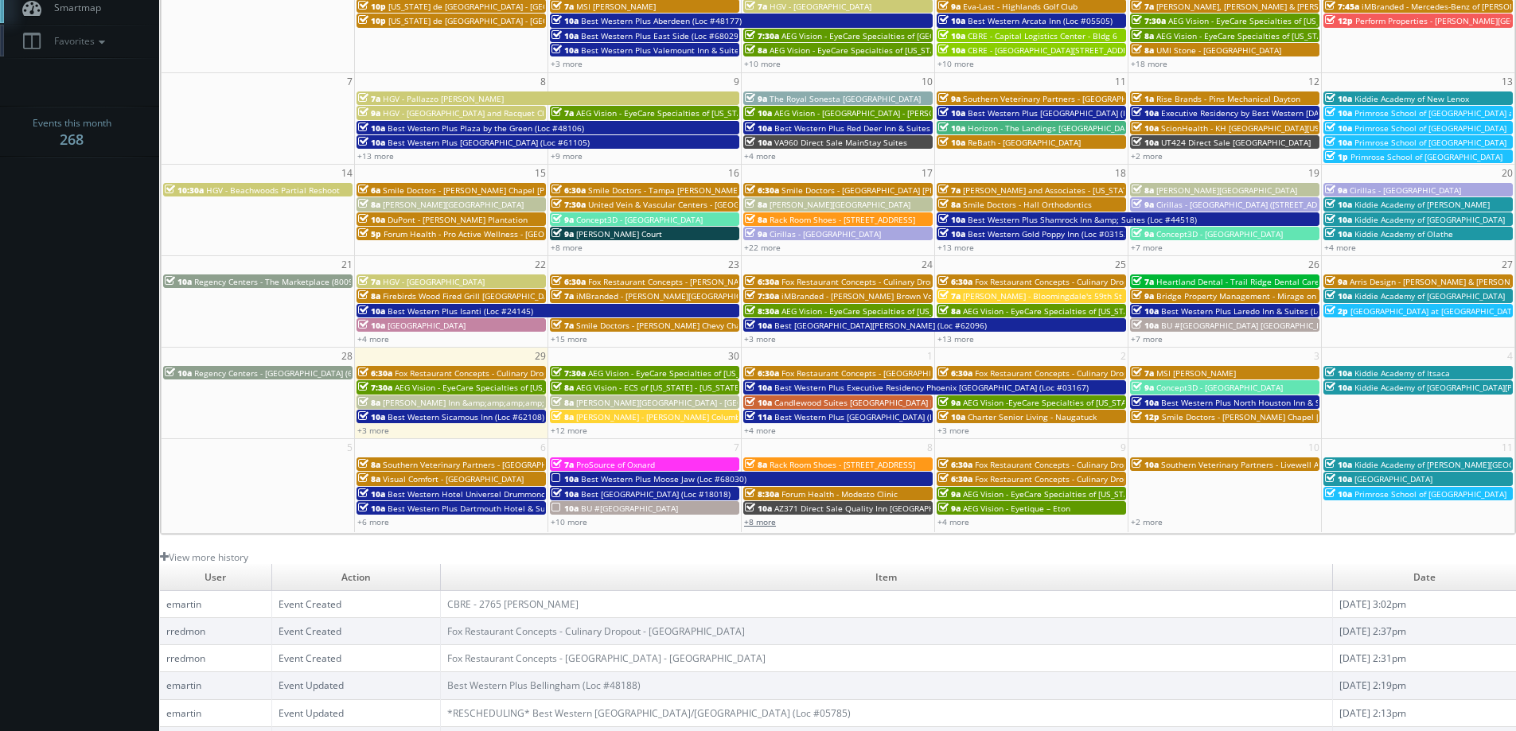
click at [758, 521] on link "+8 more" at bounding box center [760, 521] width 32 height 11
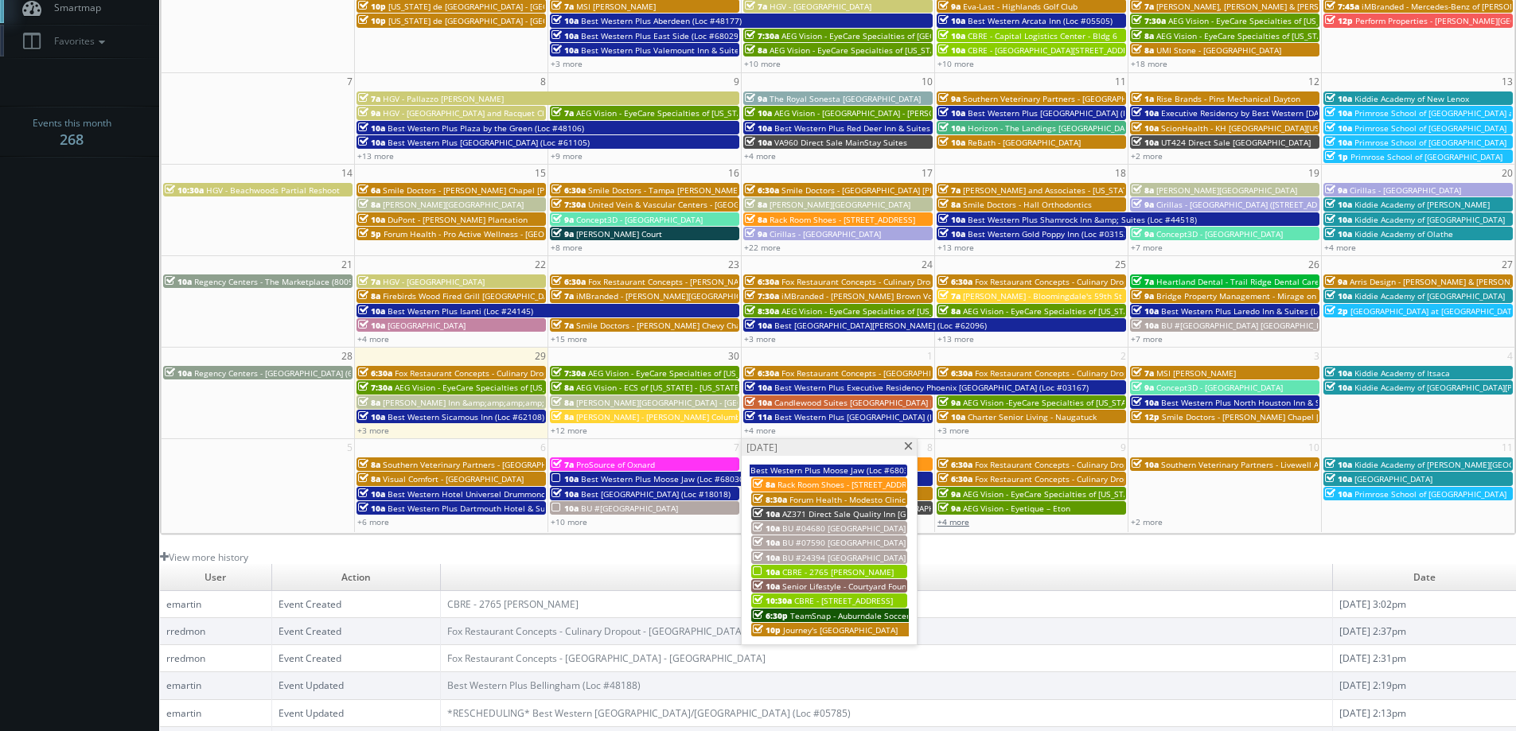
click at [966, 524] on link "+4 more" at bounding box center [953, 521] width 32 height 11
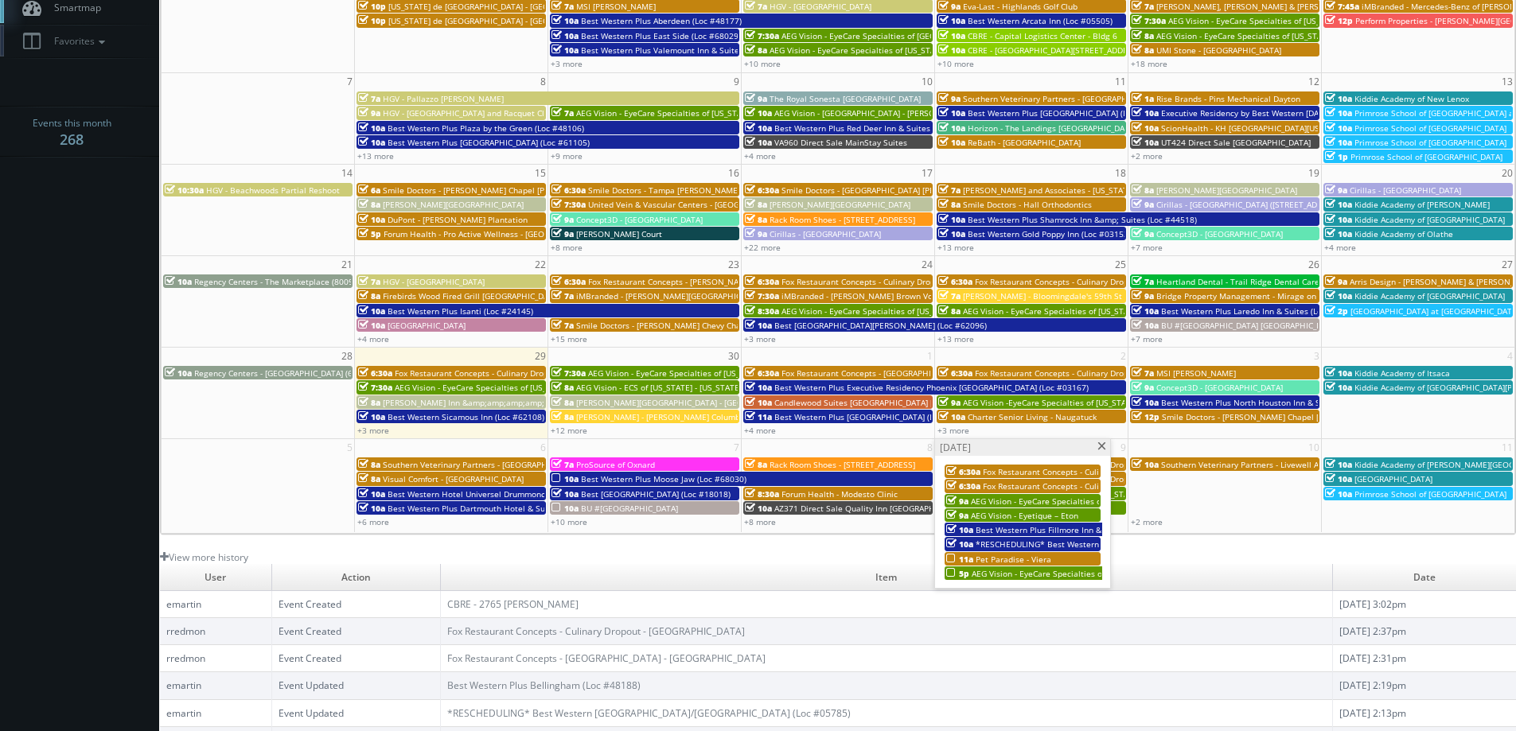
drag, startPoint x: 43, startPoint y: 470, endPoint x: 64, endPoint y: 478, distance: 23.2
click at [43, 470] on body "Smartbook Toggle Side Navigation Toggle Top Navigation Karina Karina Profile Lo…" at bounding box center [758, 351] width 1516 height 1021
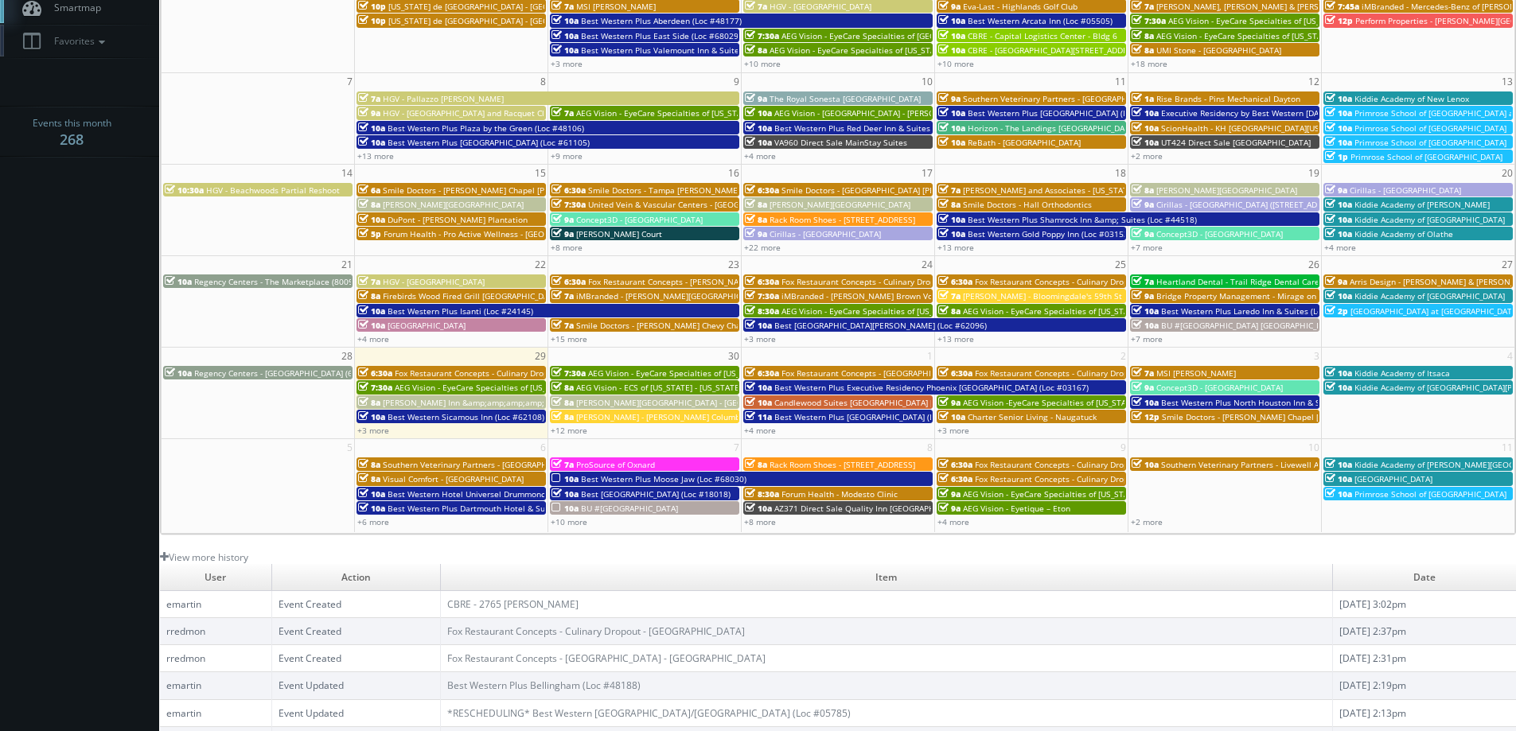
click at [54, 377] on body "Smartbook Toggle Side Navigation Toggle Top Navigation Karina Karina Profile Lo…" at bounding box center [758, 351] width 1516 height 1021
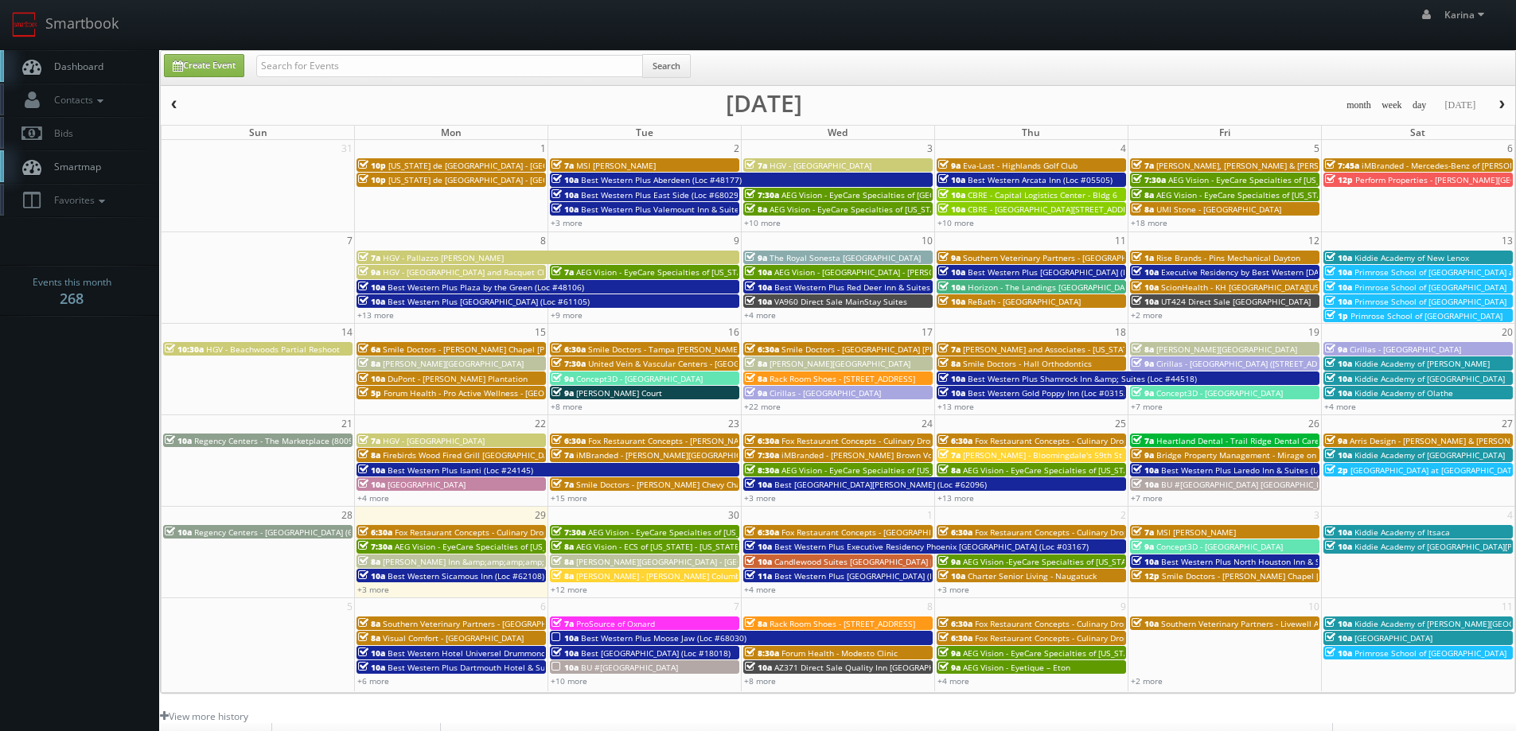
click at [96, 61] on span "Dashboard" at bounding box center [74, 67] width 57 height 14
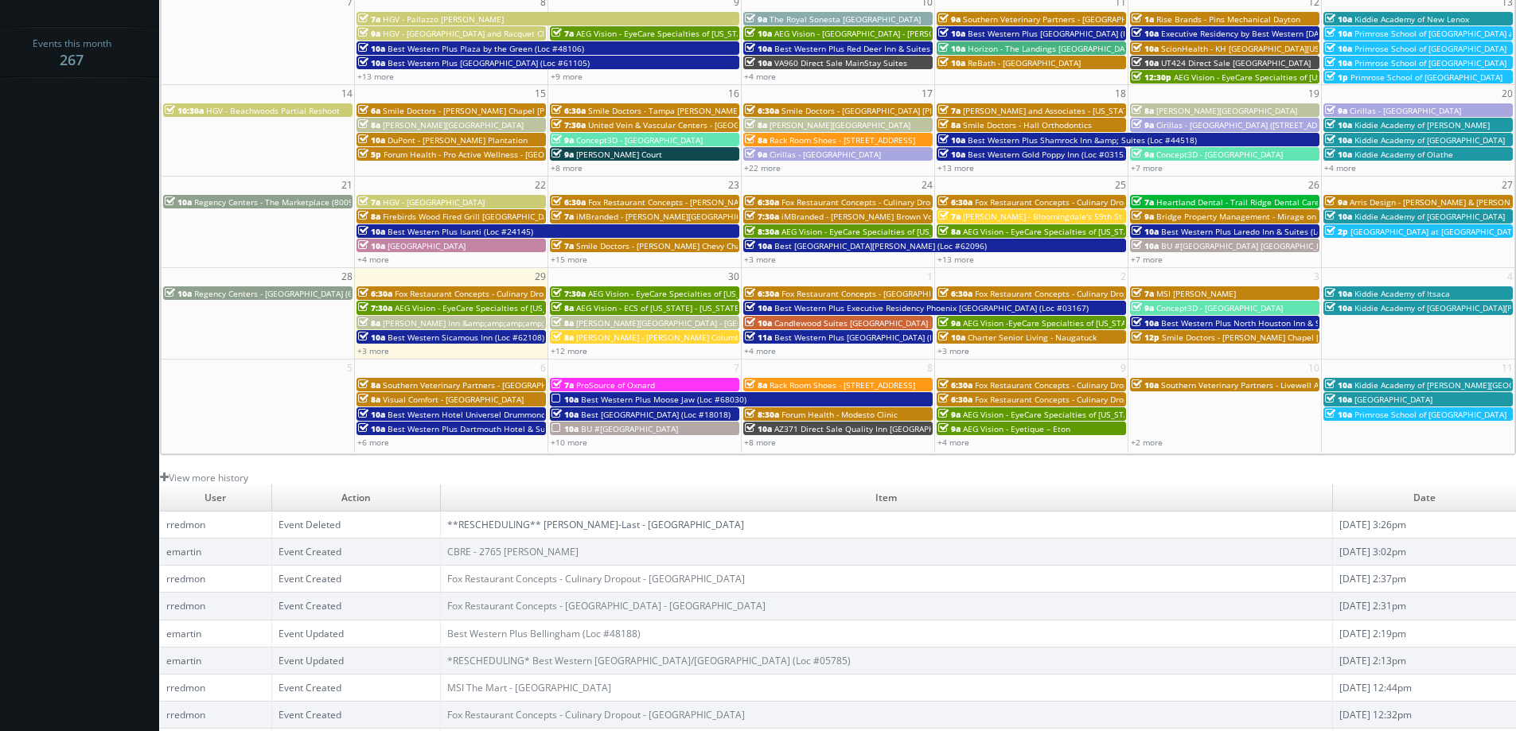
click at [91, 307] on body "Smartbook Toggle Side Navigation Toggle Top Navigation [PERSON_NAME] [PERSON_NA…" at bounding box center [758, 271] width 1516 height 1021
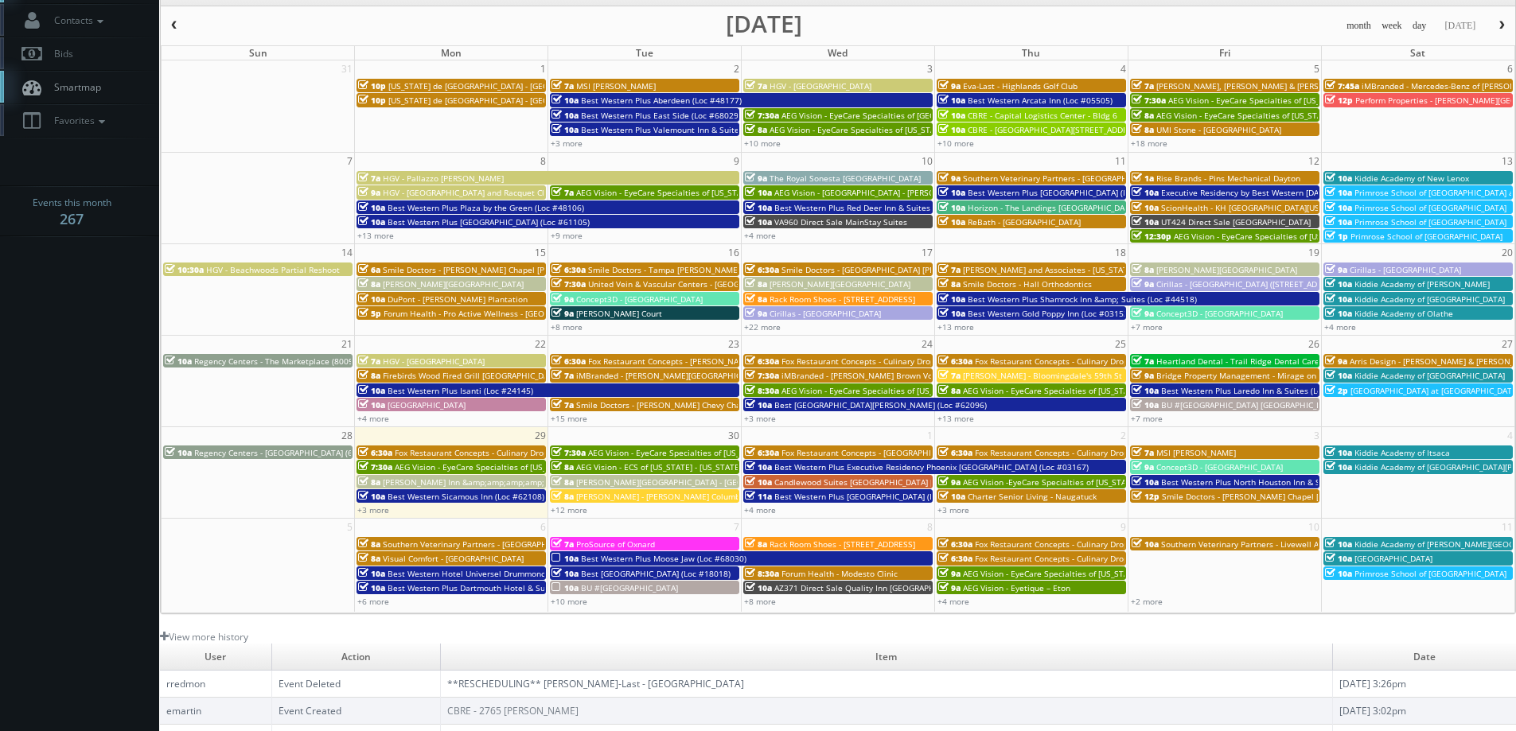
scroll to position [0, 0]
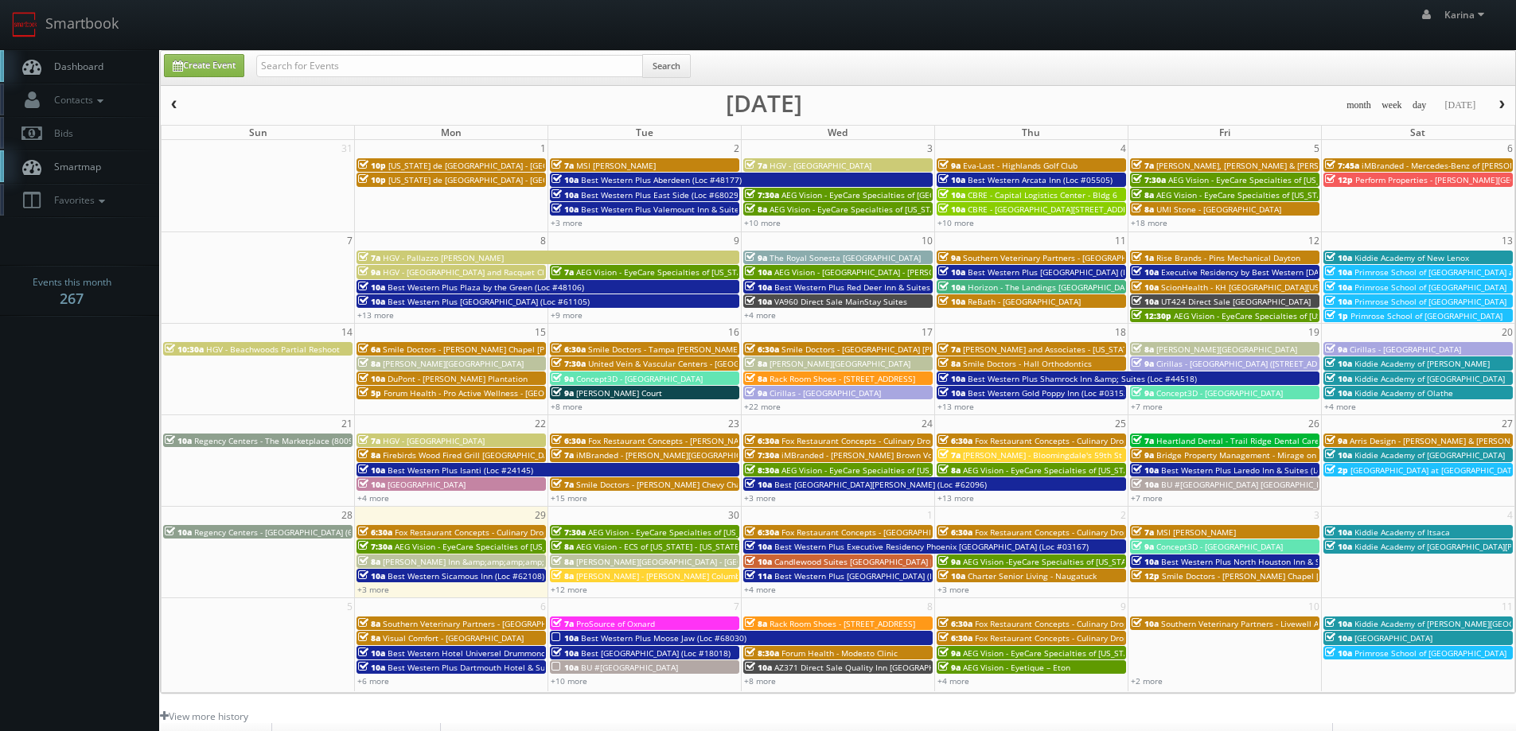
click at [58, 66] on span "Dashboard" at bounding box center [74, 67] width 57 height 14
click at [97, 64] on span "Dashboard" at bounding box center [74, 67] width 57 height 14
click at [93, 72] on span "Dashboard" at bounding box center [74, 67] width 57 height 14
click at [69, 71] on span "Dashboard" at bounding box center [74, 67] width 57 height 14
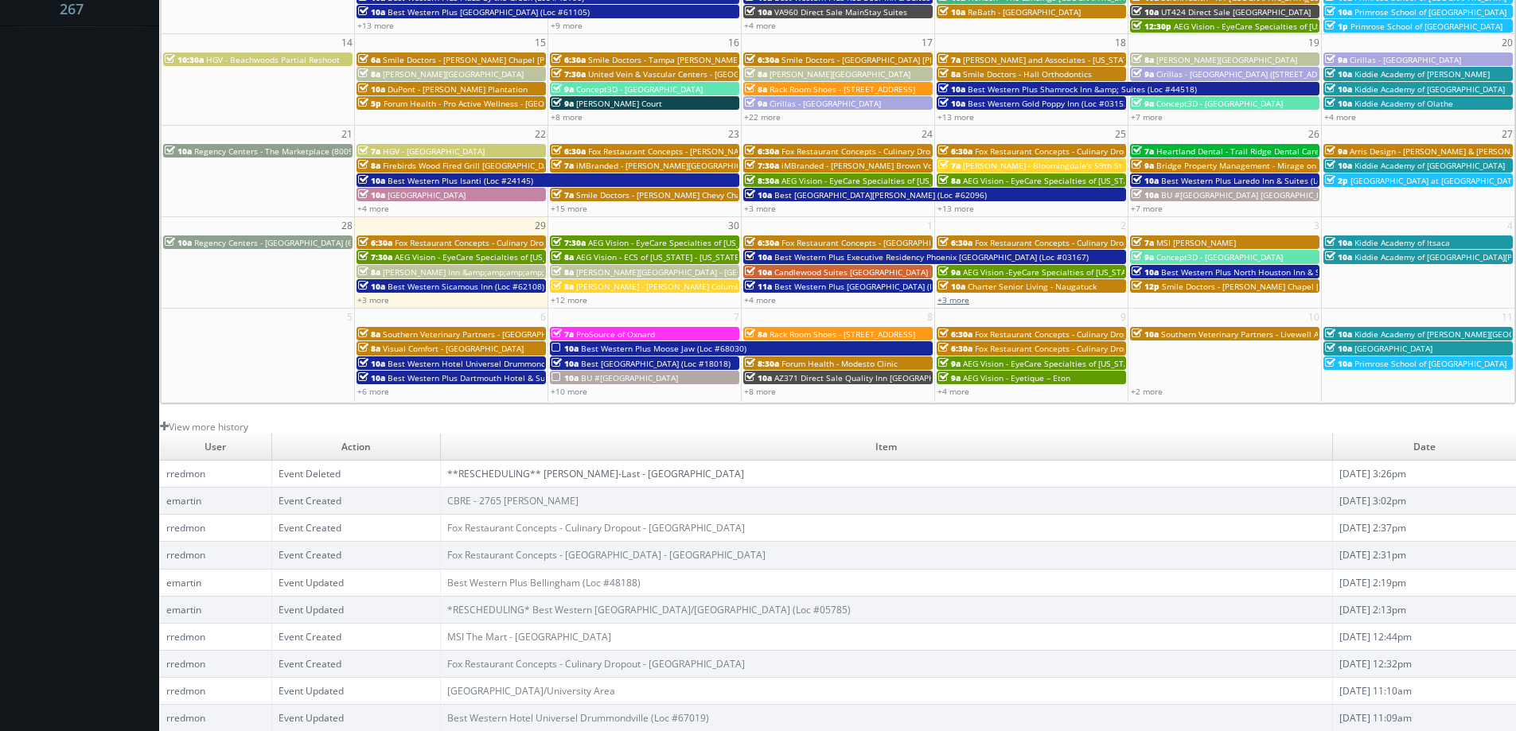
click at [966, 300] on link "+3 more" at bounding box center [953, 299] width 32 height 11
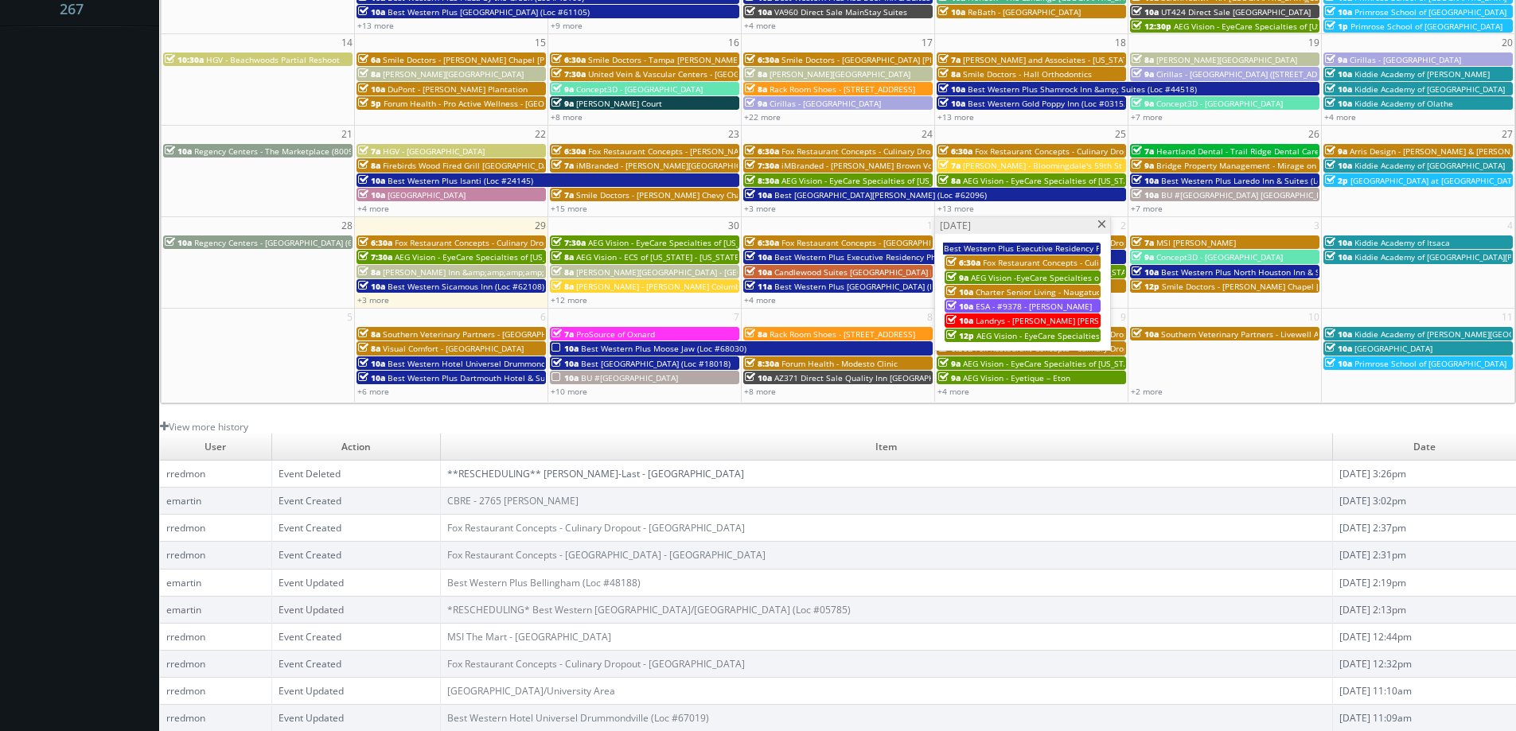
click at [1100, 227] on span at bounding box center [1102, 224] width 10 height 9
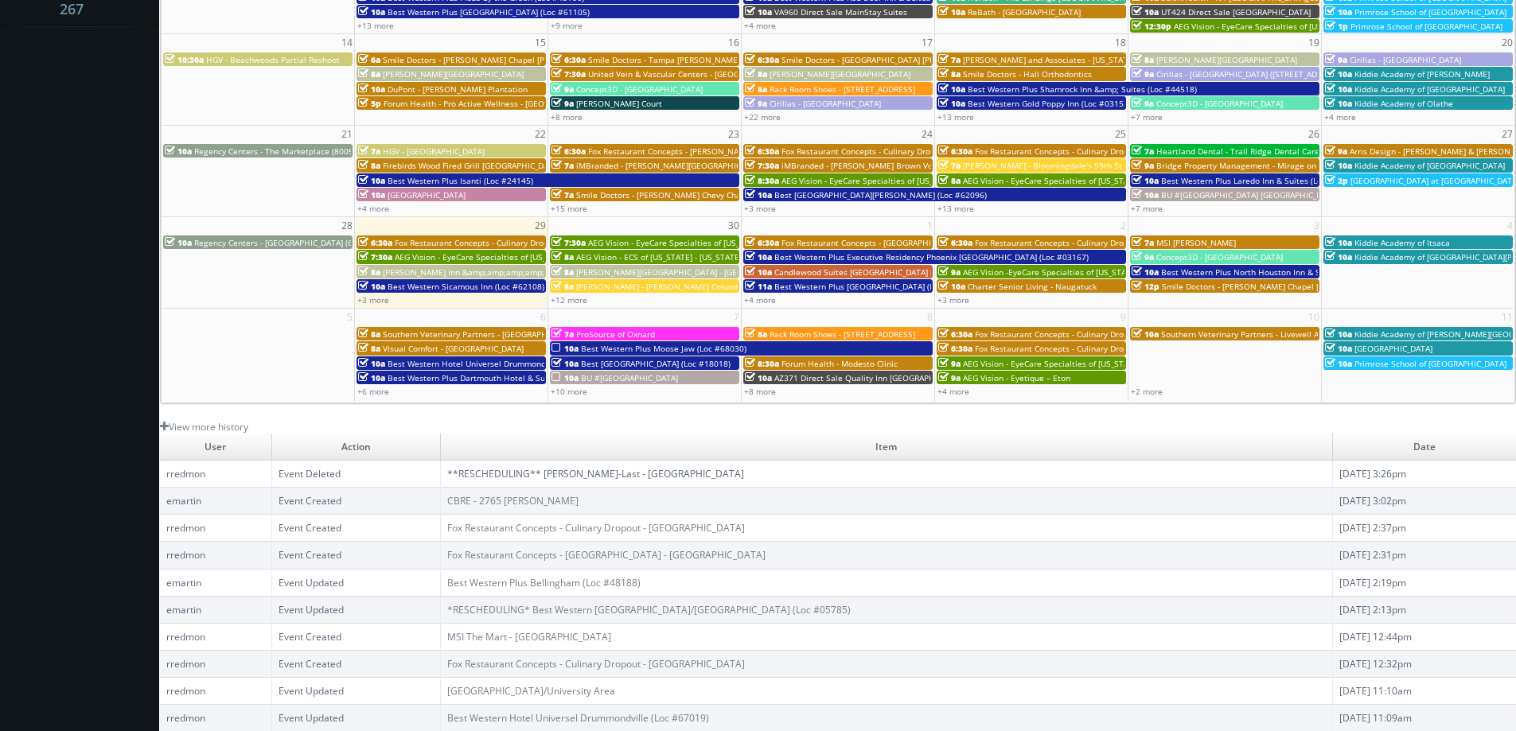
scroll to position [0, 0]
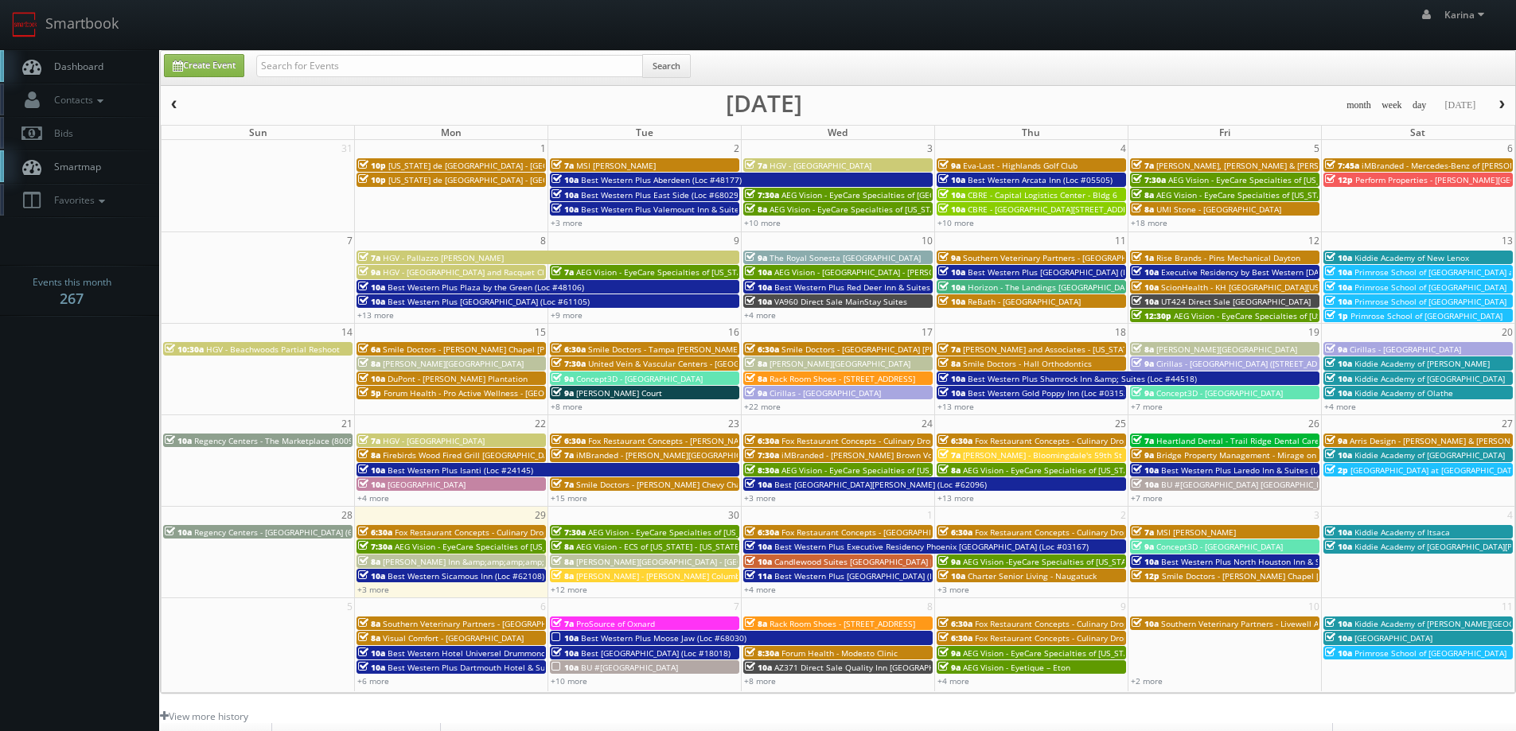
click at [62, 73] on link "Dashboard" at bounding box center [79, 66] width 159 height 33
click at [76, 63] on span "Dashboard" at bounding box center [74, 67] width 57 height 14
click at [72, 475] on body "Smartbook Toggle Side Navigation Toggle Top Navigation Karina Karina Profile Lo…" at bounding box center [758, 510] width 1516 height 1021
click at [85, 66] on span "Dashboard" at bounding box center [74, 67] width 57 height 14
click at [36, 406] on body "Smartbook Toggle Side Navigation Toggle Top Navigation Karina Karina Profile Lo…" at bounding box center [758, 510] width 1516 height 1021
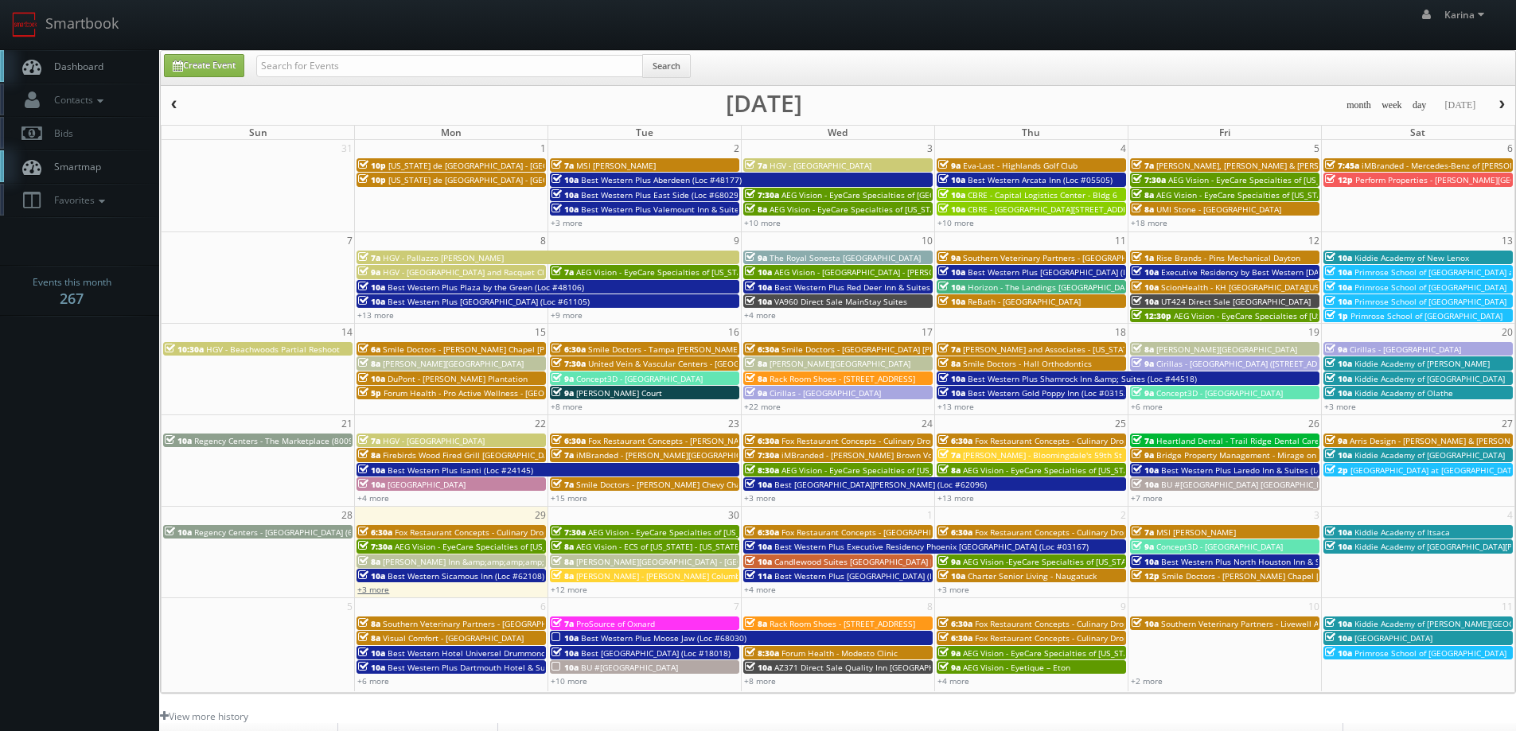
click at [364, 588] on link "+3 more" at bounding box center [373, 589] width 32 height 11
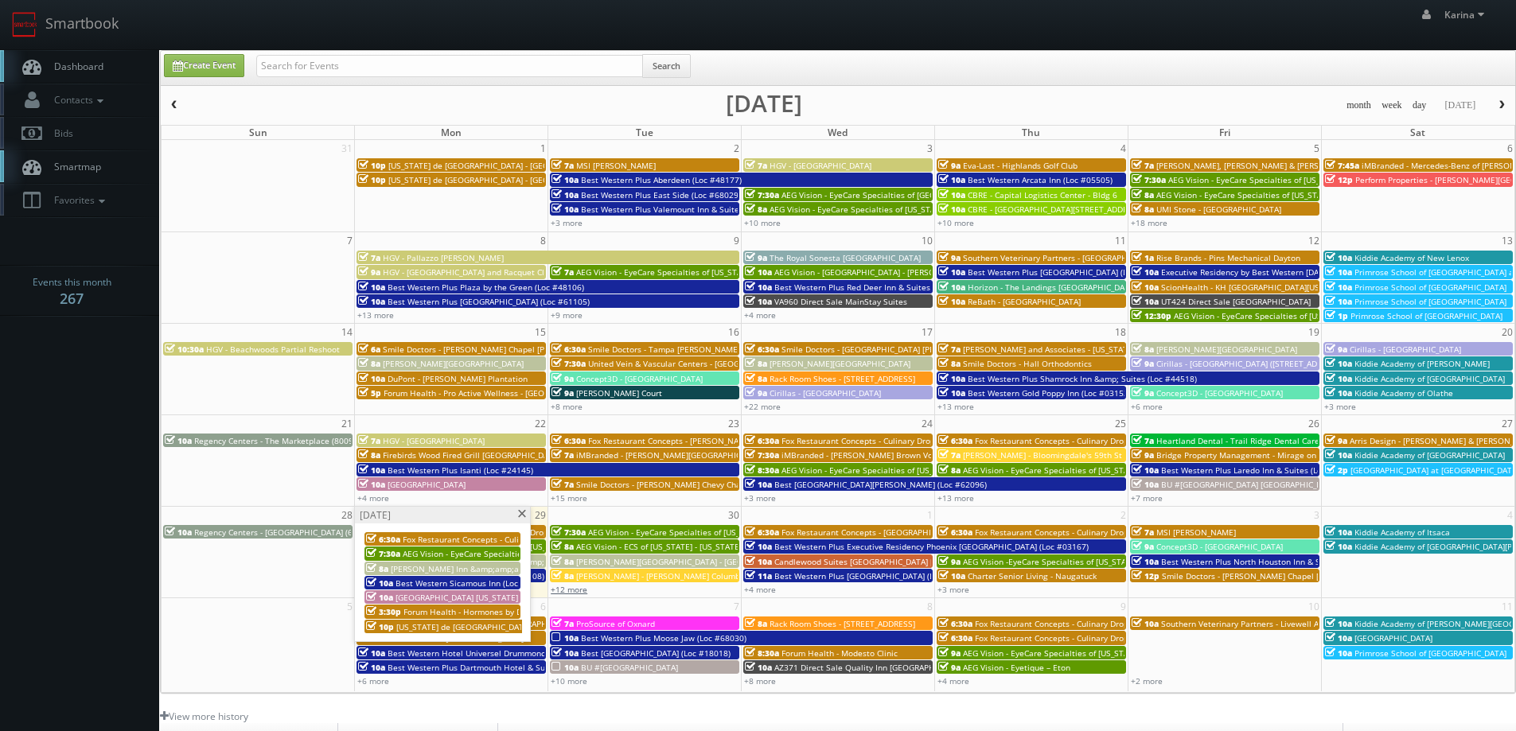
click at [566, 591] on link "+12 more" at bounding box center [569, 589] width 37 height 11
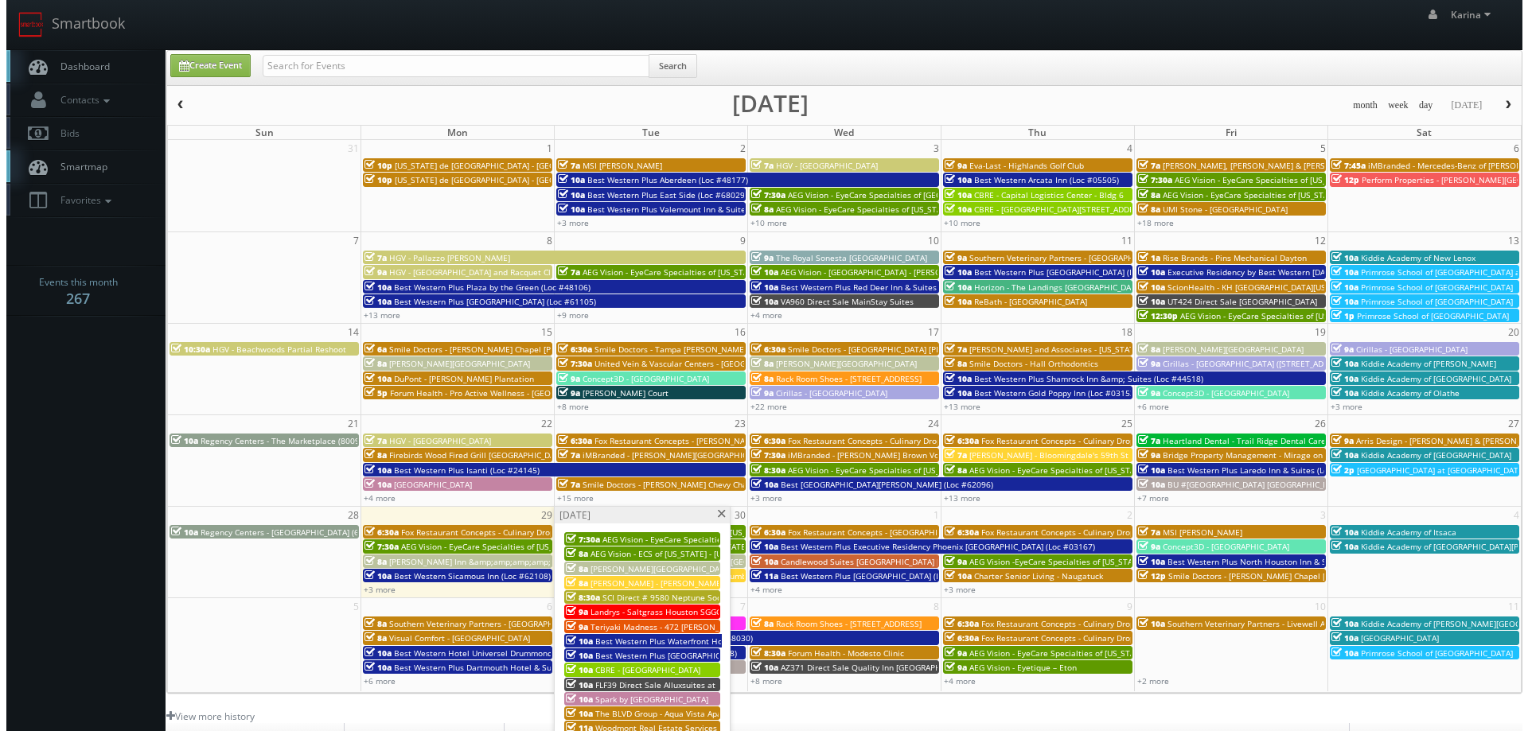
scroll to position [80, 0]
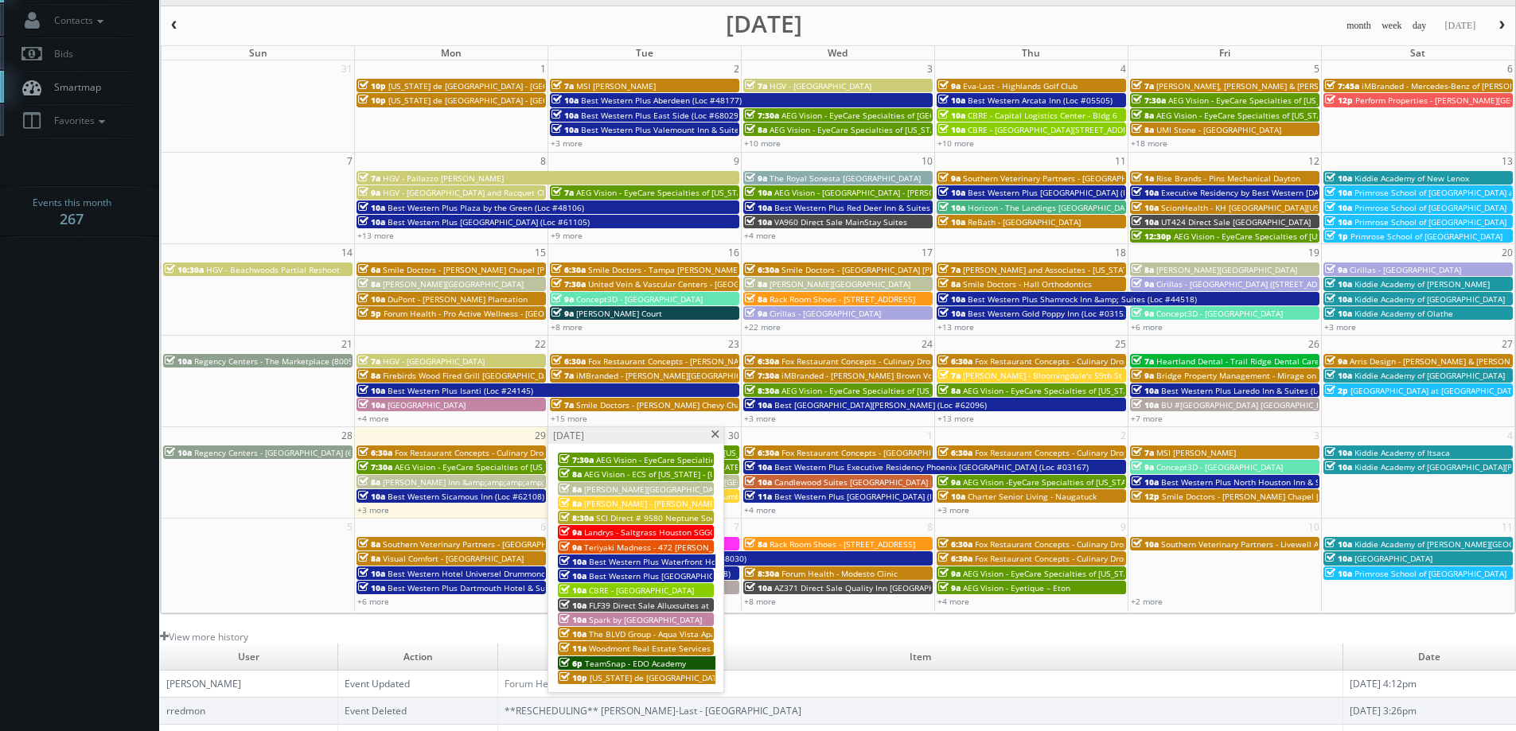
click at [673, 666] on span "TeamSnap - EDO Academy" at bounding box center [635, 663] width 101 height 11
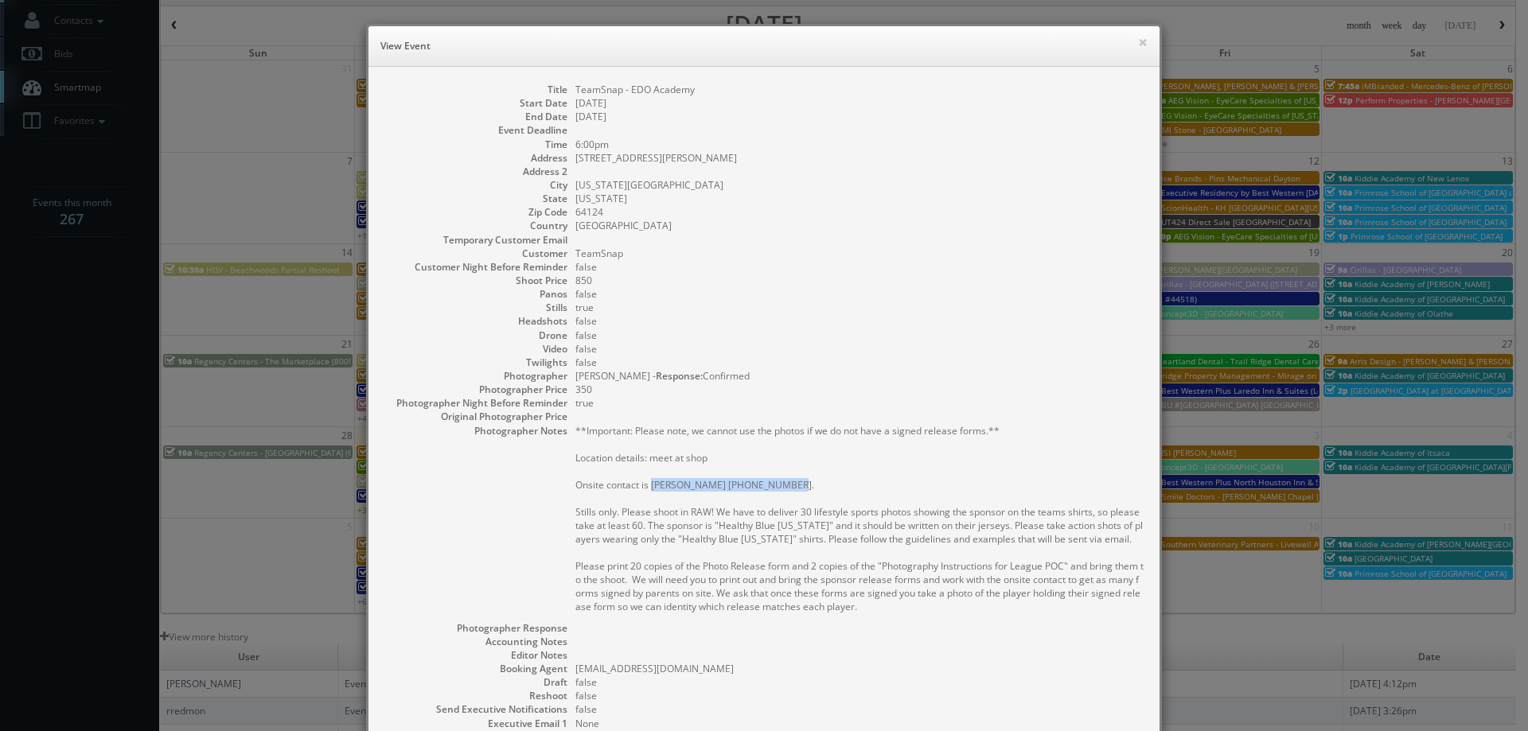
drag, startPoint x: 770, startPoint y: 485, endPoint x: 648, endPoint y: 485, distance: 121.8
click at [648, 485] on pre "**Important: Please note, we cannot use the photos if we do not have a signed r…" at bounding box center [859, 518] width 568 height 189
click at [1112, 341] on dd "false" at bounding box center [859, 336] width 568 height 14
click at [1138, 45] on button "×" at bounding box center [1143, 42] width 10 height 11
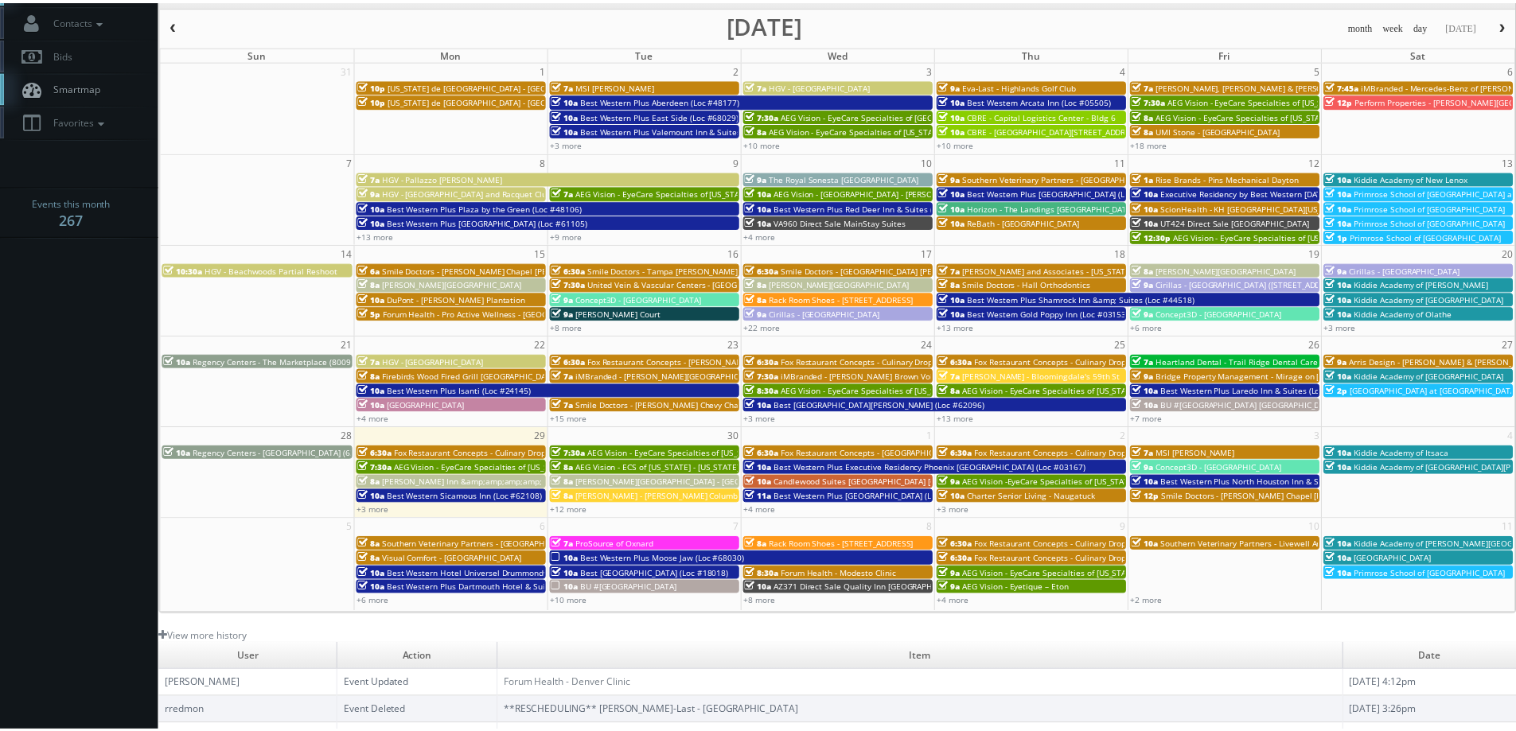
scroll to position [0, 0]
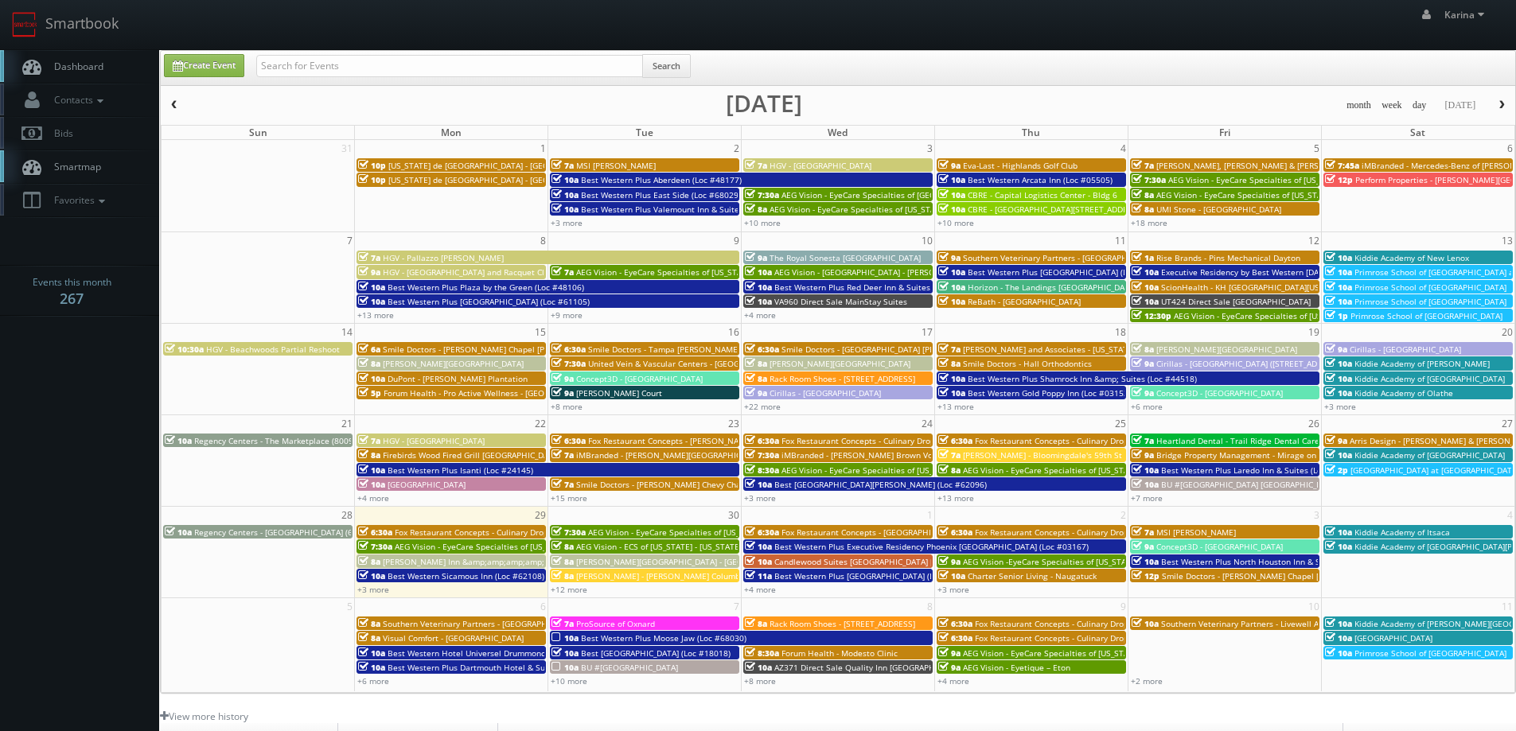
click at [99, 67] on span "Dashboard" at bounding box center [74, 67] width 57 height 14
click at [759, 594] on link "+4 more" at bounding box center [760, 589] width 32 height 11
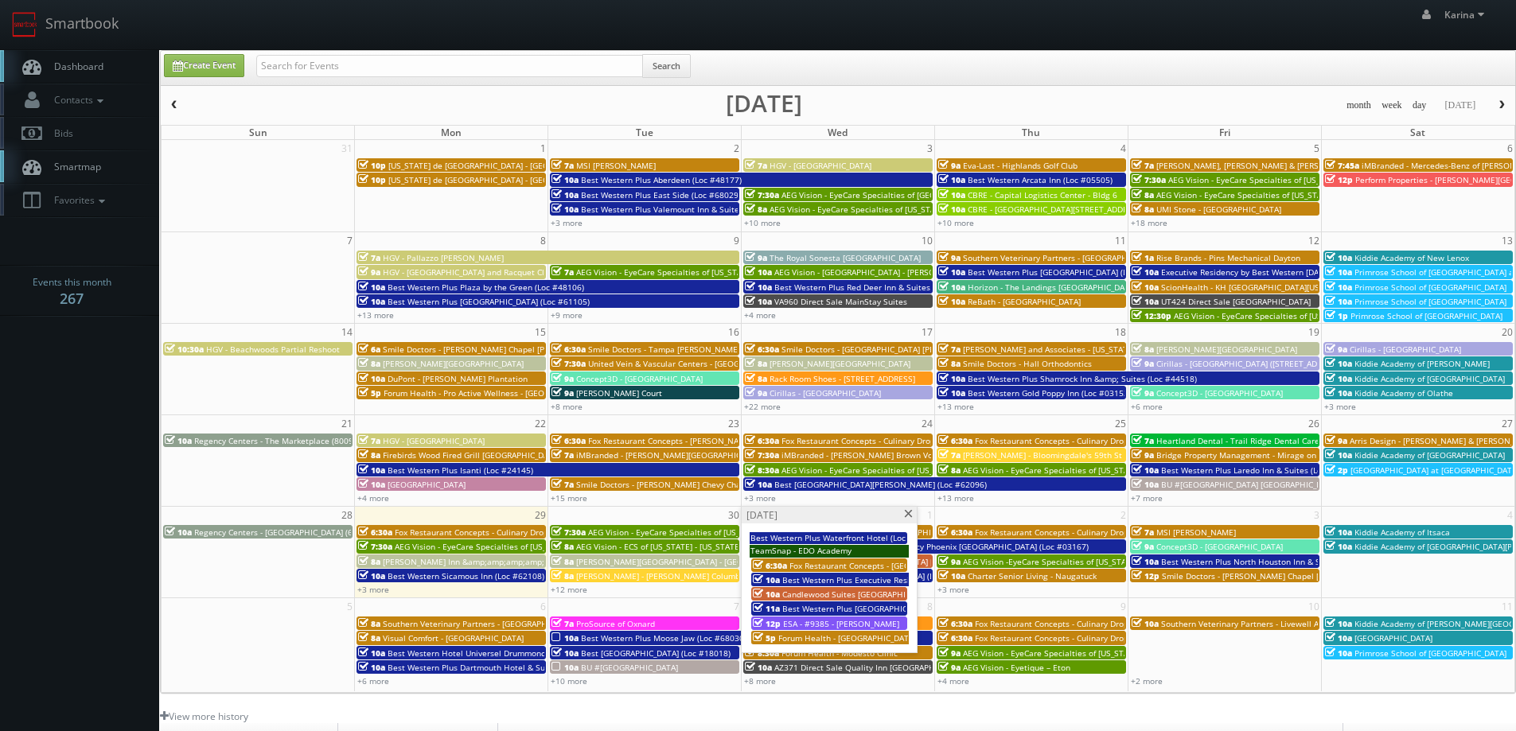
click at [906, 517] on span at bounding box center [908, 514] width 10 height 9
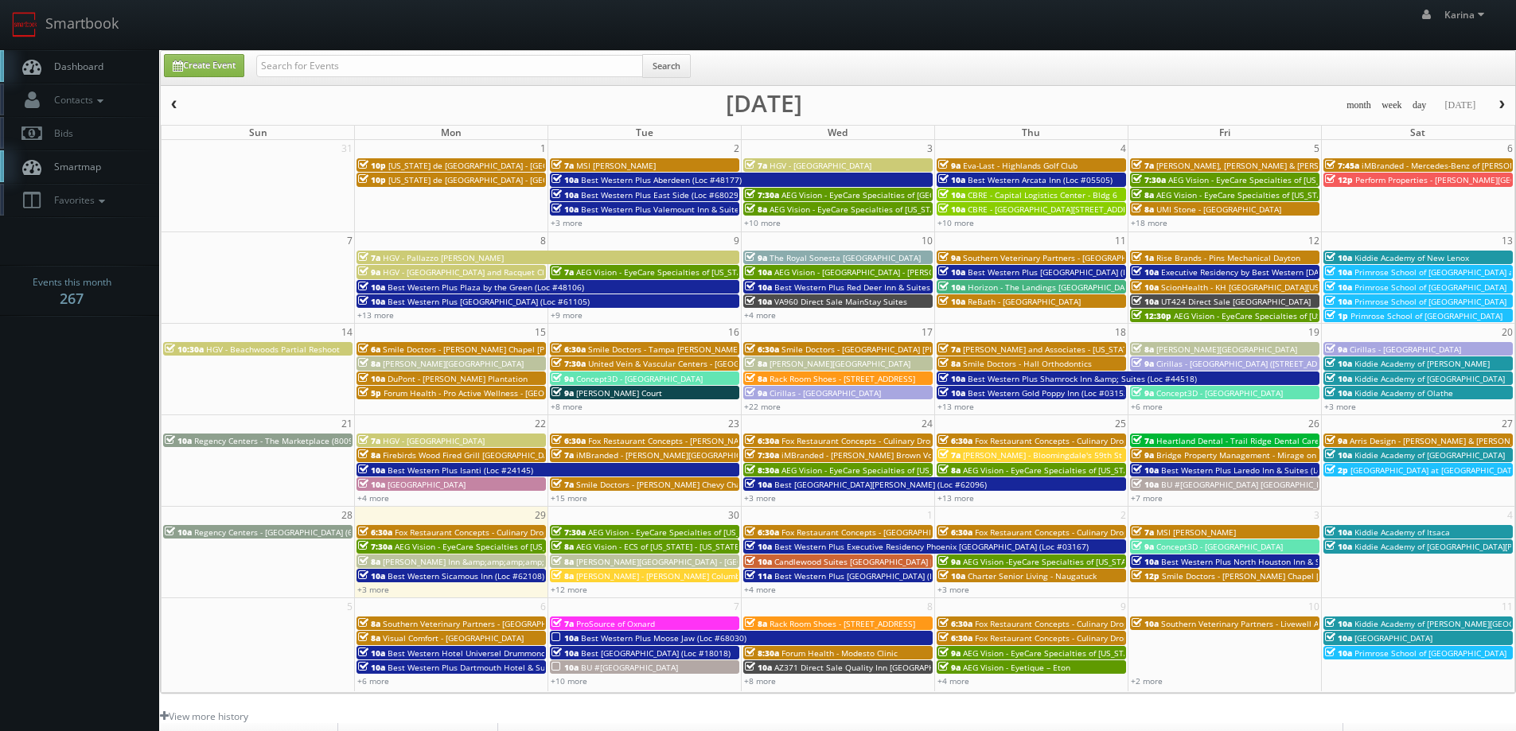
click at [54, 76] on link "Dashboard" at bounding box center [79, 66] width 159 height 33
click at [101, 427] on body "Smartbook Toggle Side Navigation Toggle Top Navigation Karina Karina Profile Lo…" at bounding box center [758, 510] width 1516 height 1021
click at [127, 440] on body "Smartbook Toggle Side Navigation Toggle Top Navigation Karina Karina Profile Lo…" at bounding box center [758, 510] width 1516 height 1021
click at [95, 72] on span "Dashboard" at bounding box center [74, 67] width 57 height 14
click at [95, 54] on link "Dashboard" at bounding box center [79, 66] width 159 height 33
